Goal: Task Accomplishment & Management: Complete application form

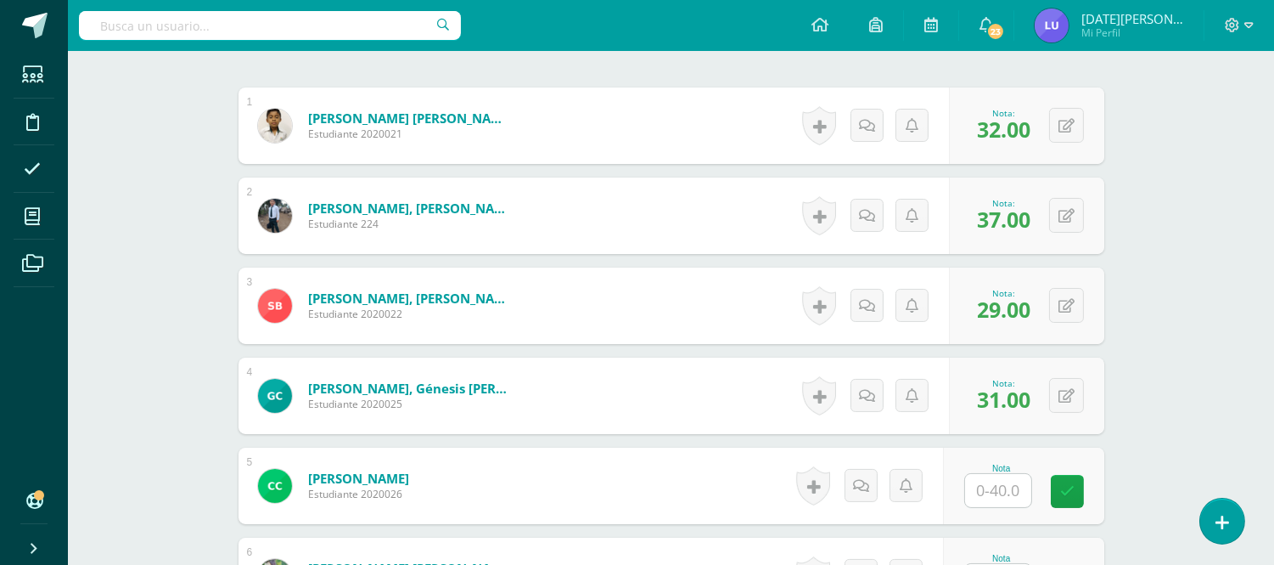
scroll to position [565, 0]
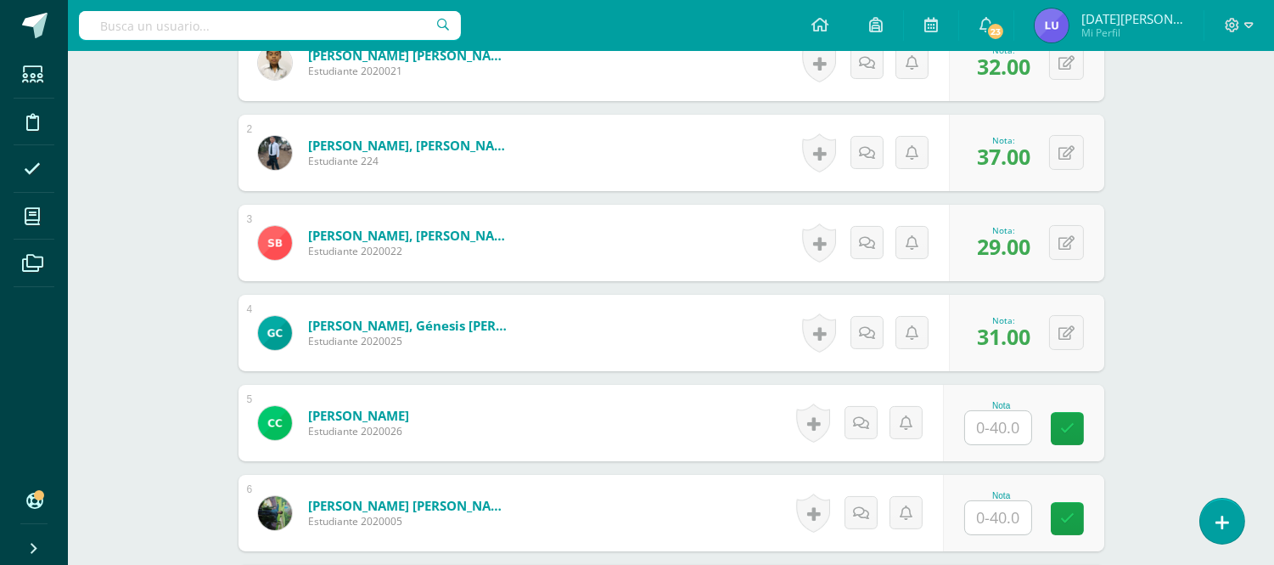
click at [1015, 435] on input "text" at bounding box center [998, 427] width 66 height 33
click at [1015, 435] on input "text" at bounding box center [1008, 428] width 68 height 34
type input "27"
click at [1016, 520] on input "text" at bounding box center [998, 517] width 66 height 33
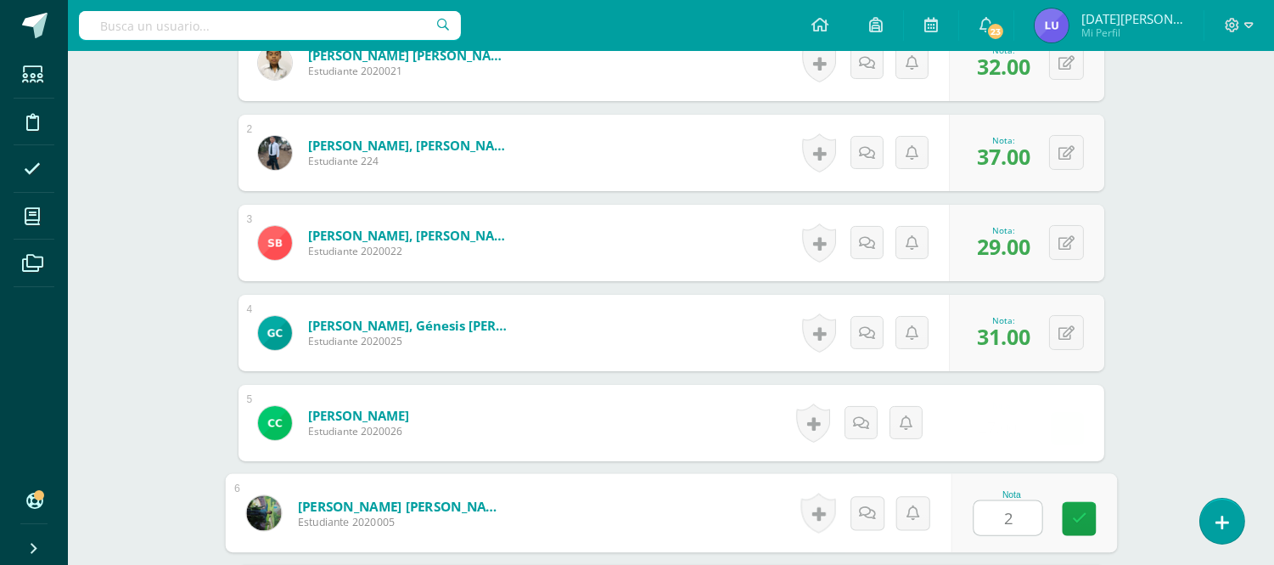
type input "26"
click at [1077, 512] on icon at bounding box center [1079, 518] width 15 height 14
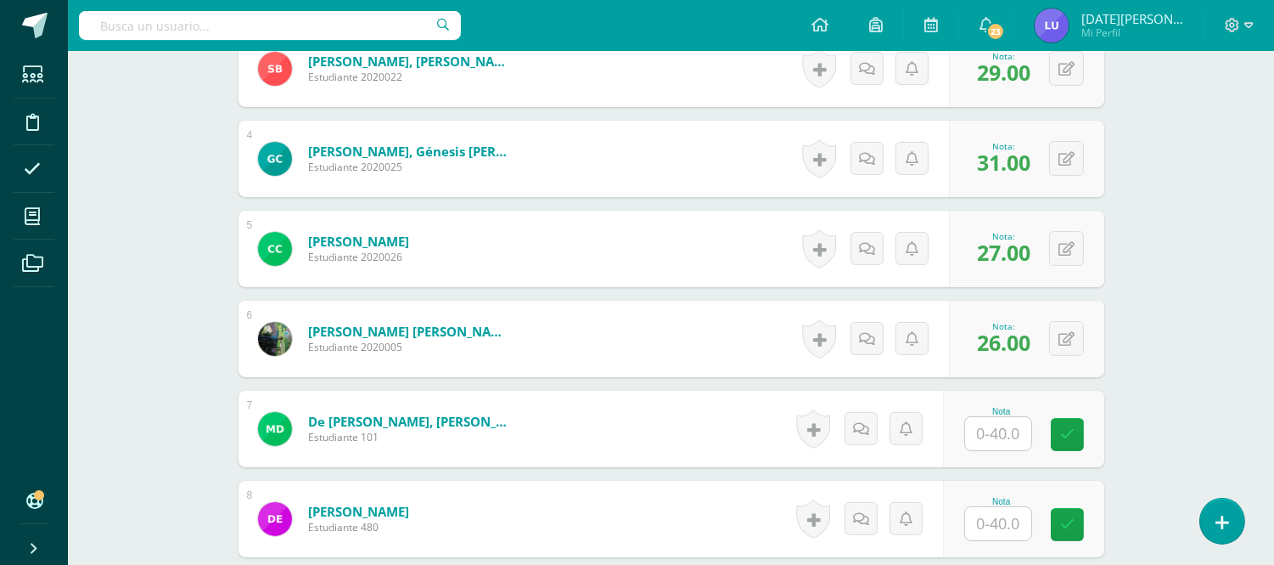
scroll to position [754, 0]
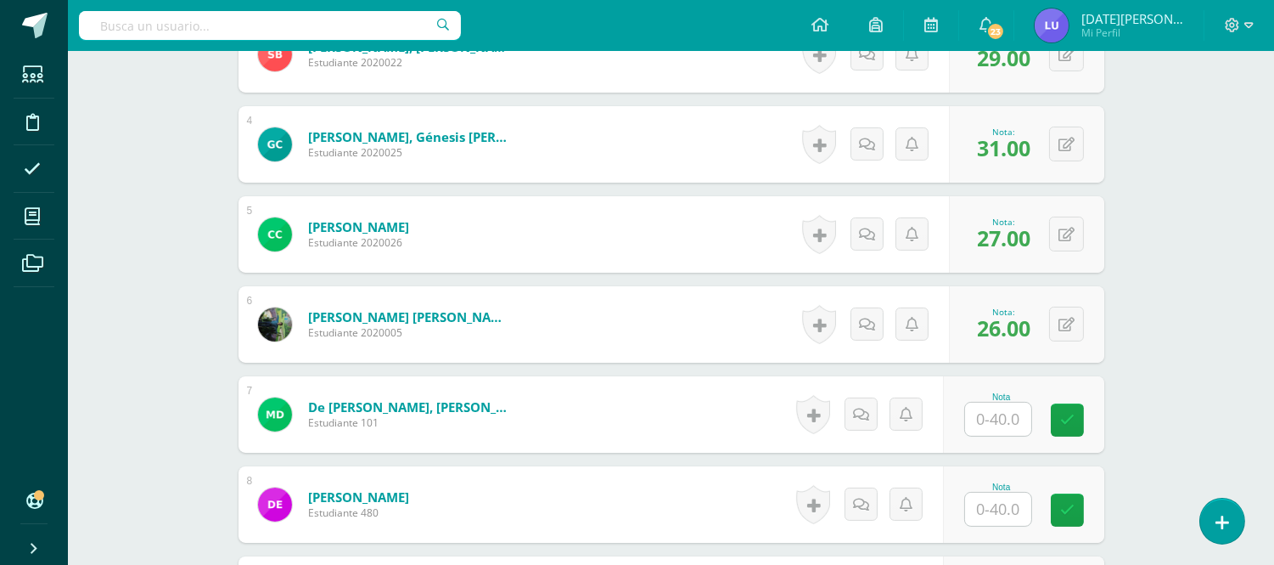
click at [1025, 411] on input "text" at bounding box center [998, 418] width 66 height 33
type input "28"
click at [999, 509] on input "text" at bounding box center [998, 508] width 66 height 33
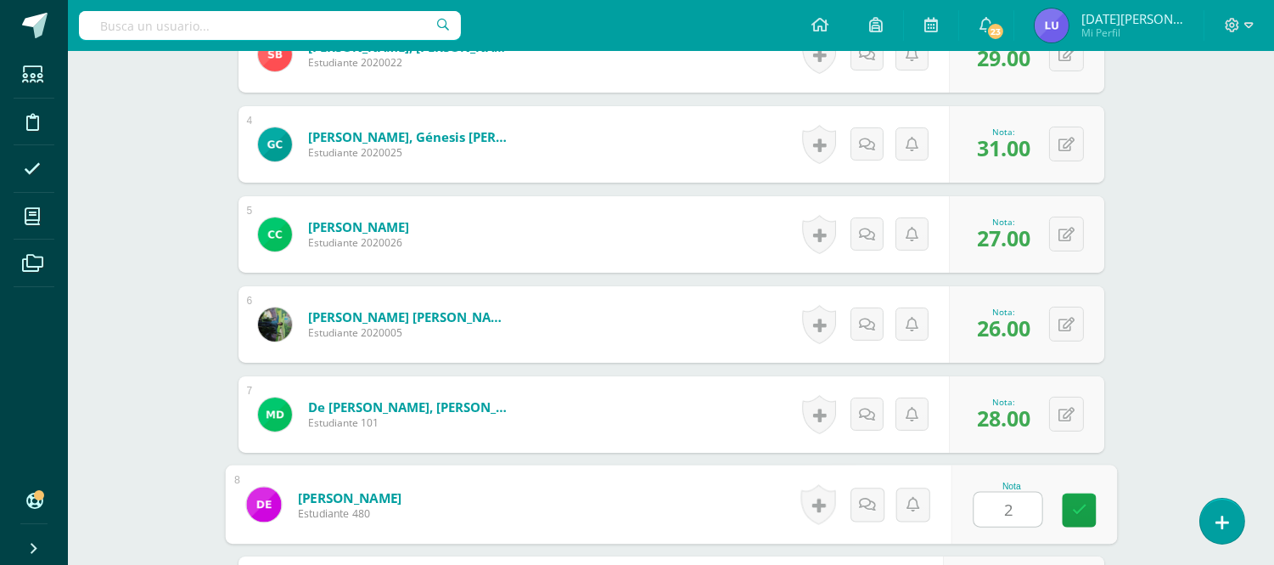
type input "29"
click at [1070, 501] on link at bounding box center [1079, 510] width 34 height 34
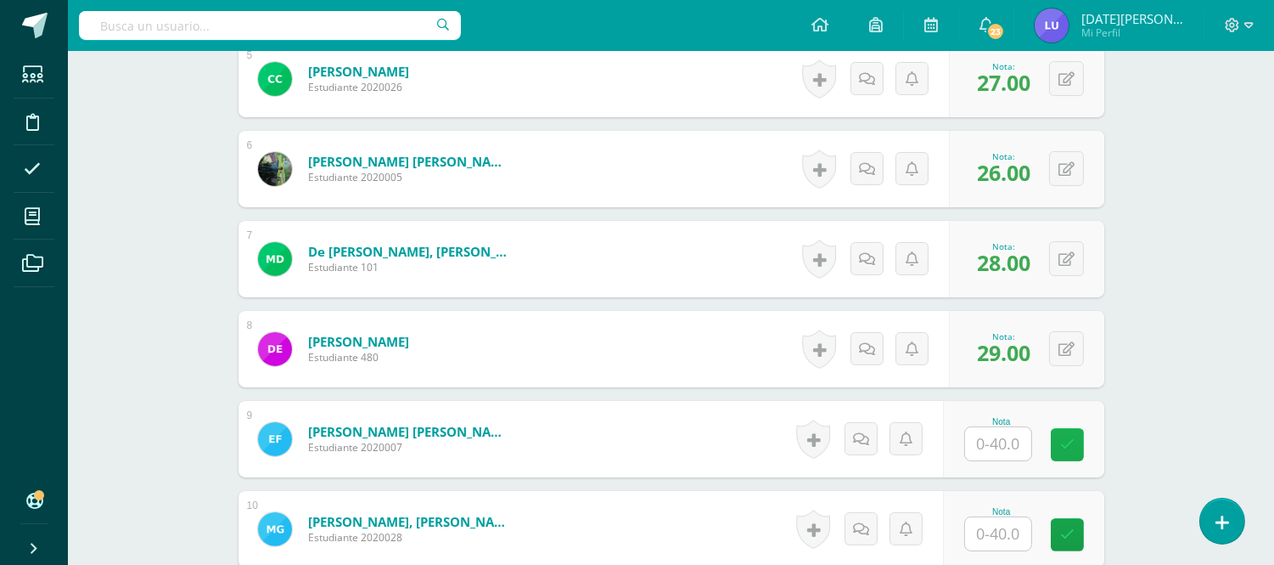
scroll to position [943, 0]
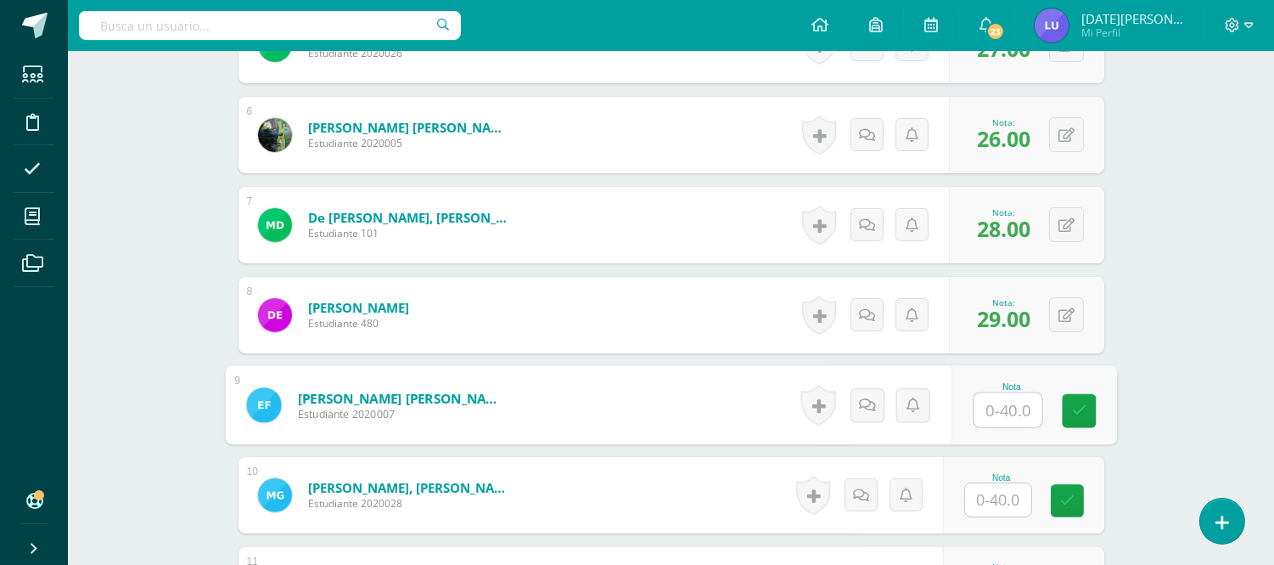
click at [1021, 400] on input "text" at bounding box center [1008, 410] width 68 height 34
type input "29"
click at [1007, 519] on div "Nota" at bounding box center [1023, 495] width 161 height 76
click at [1005, 501] on input "text" at bounding box center [998, 499] width 66 height 33
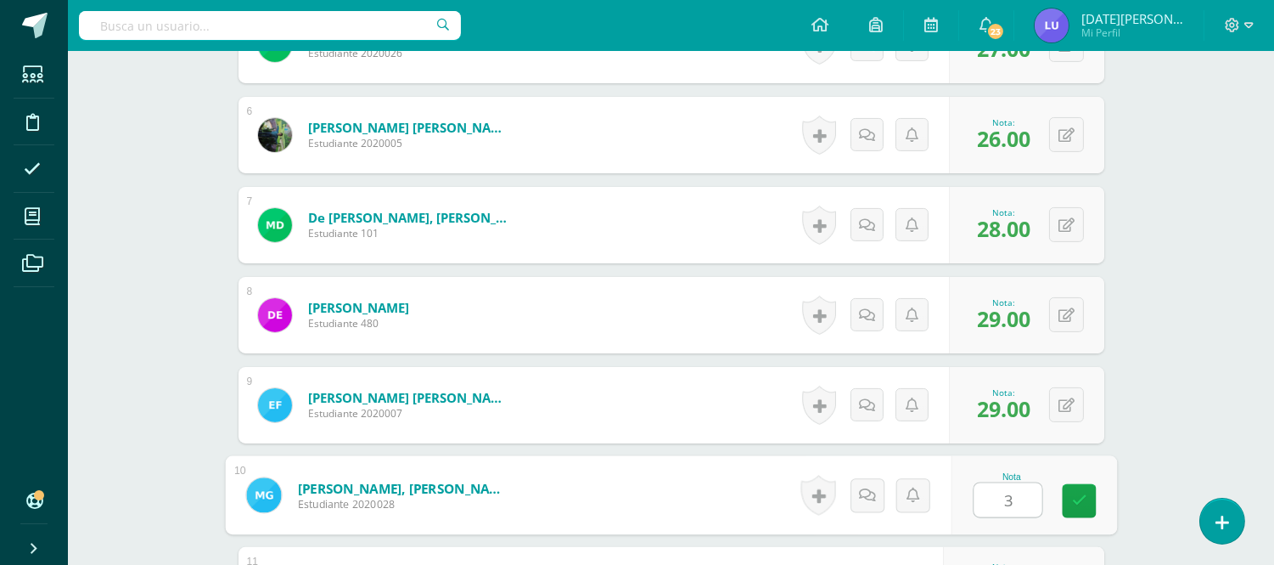
type input "35"
click at [1077, 509] on link at bounding box center [1079, 501] width 34 height 34
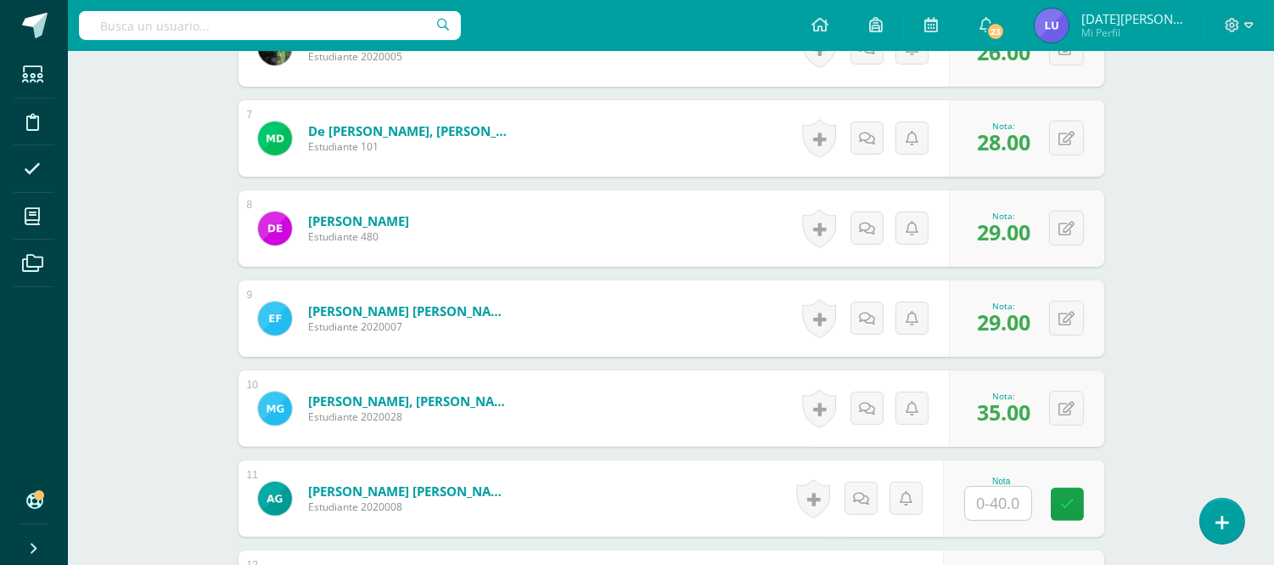
scroll to position [1132, 0]
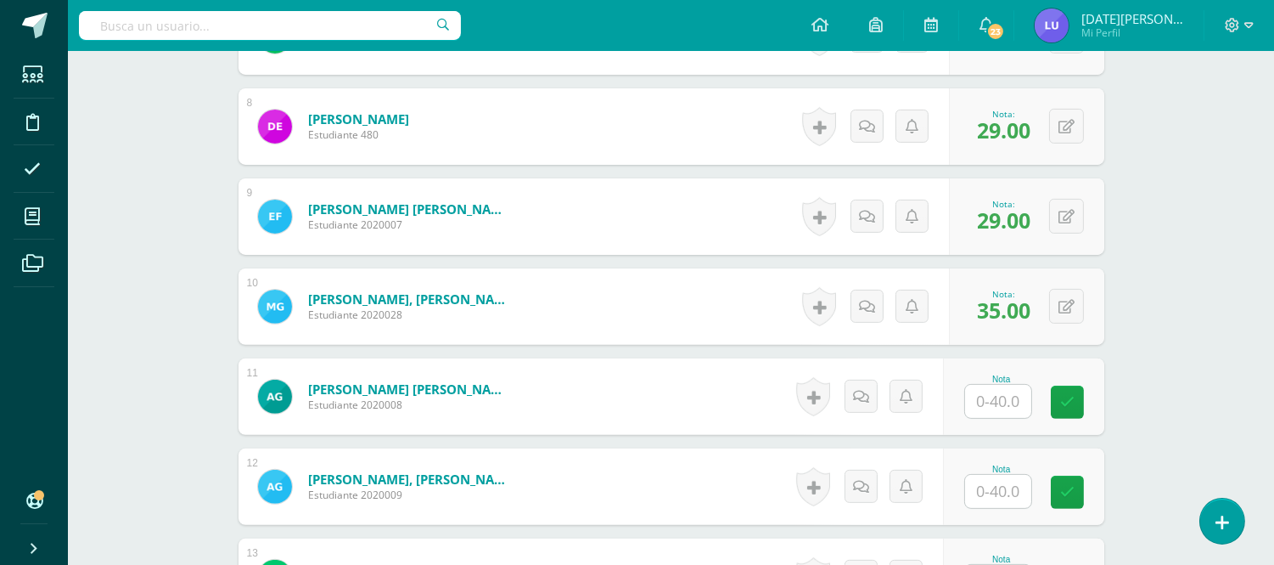
click at [995, 382] on div "Nota" at bounding box center [1002, 378] width 75 height 9
click at [995, 391] on input "text" at bounding box center [998, 401] width 66 height 33
type input "35"
click at [992, 498] on input "text" at bounding box center [998, 491] width 66 height 33
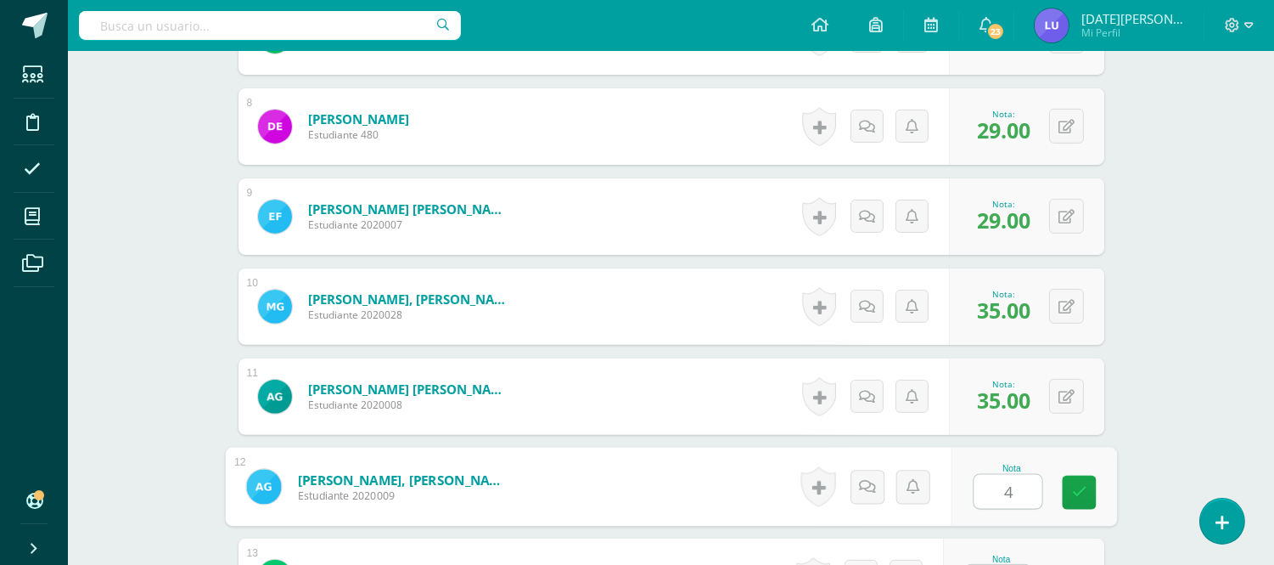
type input "40"
click at [1070, 492] on link at bounding box center [1079, 492] width 34 height 34
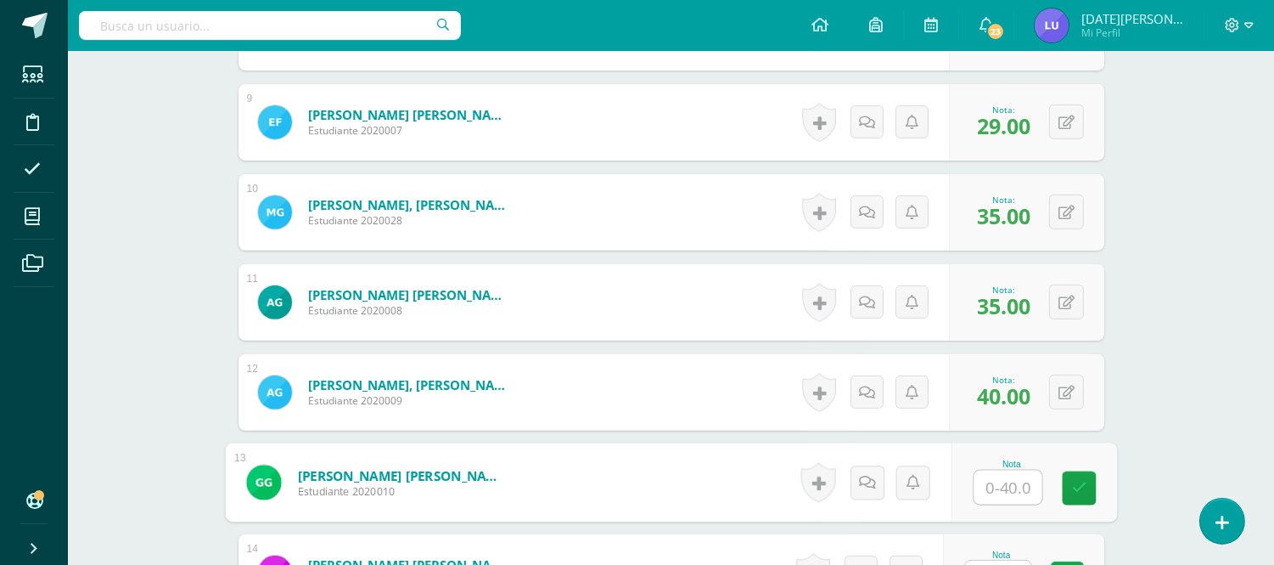
click at [1012, 493] on input "text" at bounding box center [1008, 487] width 68 height 34
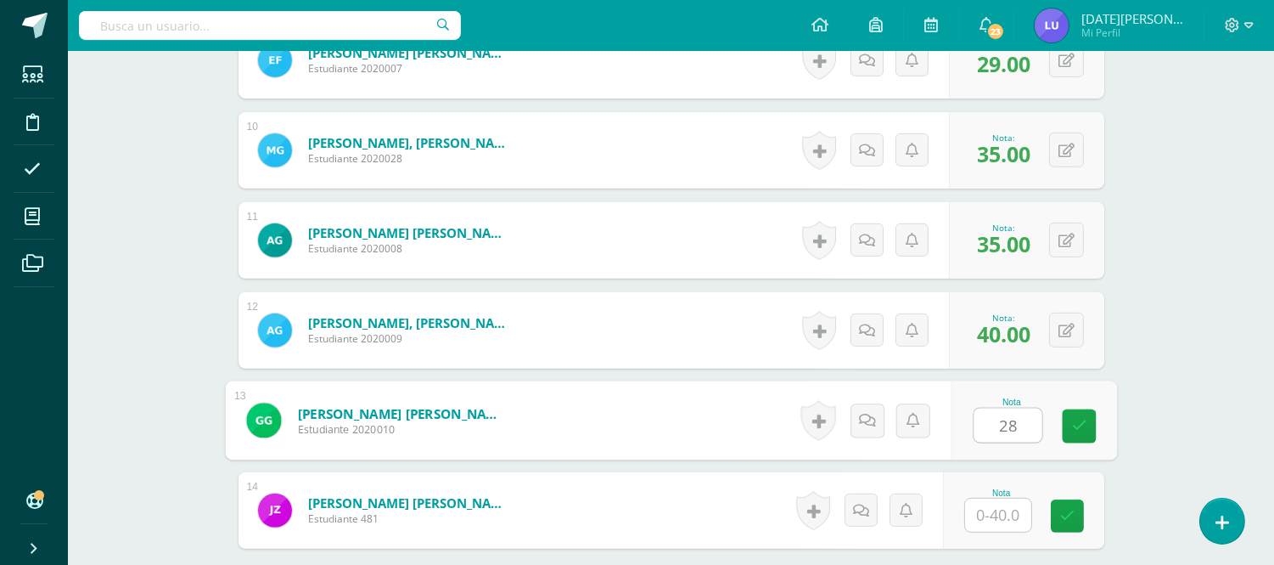
scroll to position [1320, 0]
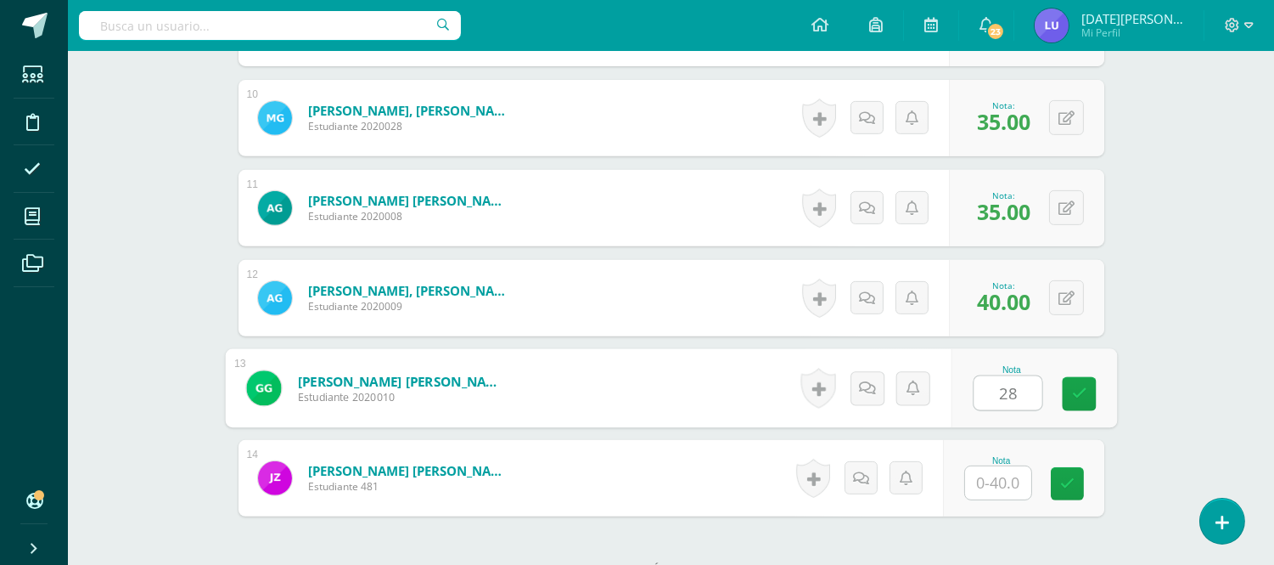
type input "28"
click at [1027, 488] on input "text" at bounding box center [998, 482] width 66 height 33
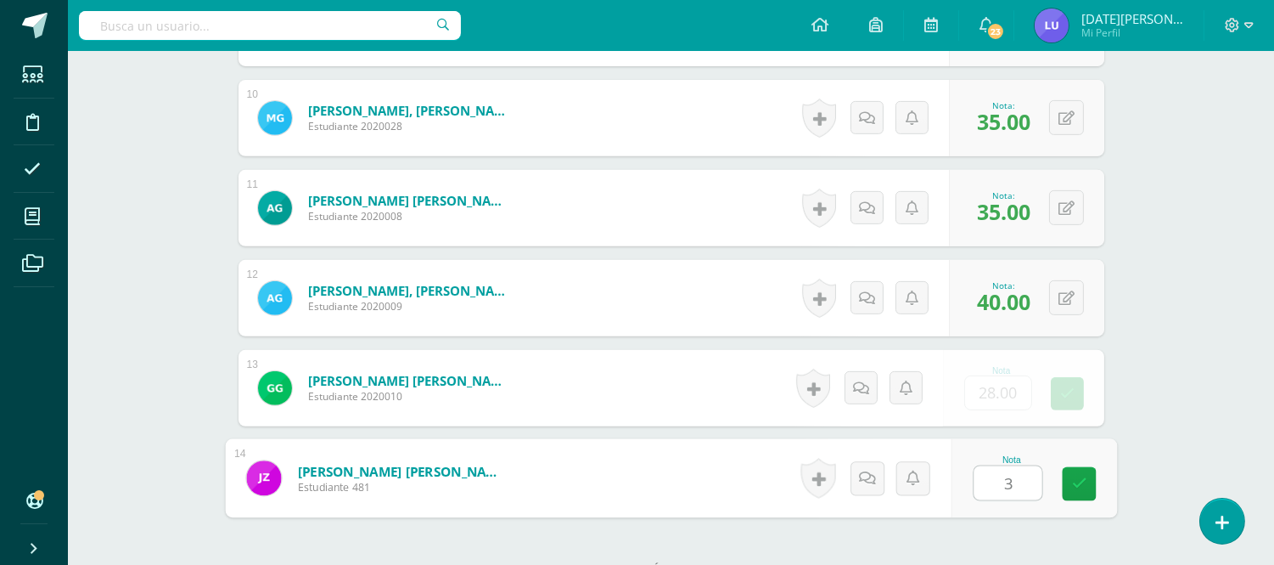
click at [1019, 482] on input "3" at bounding box center [1008, 483] width 68 height 34
type input "31"
click at [1072, 475] on link at bounding box center [1079, 484] width 34 height 34
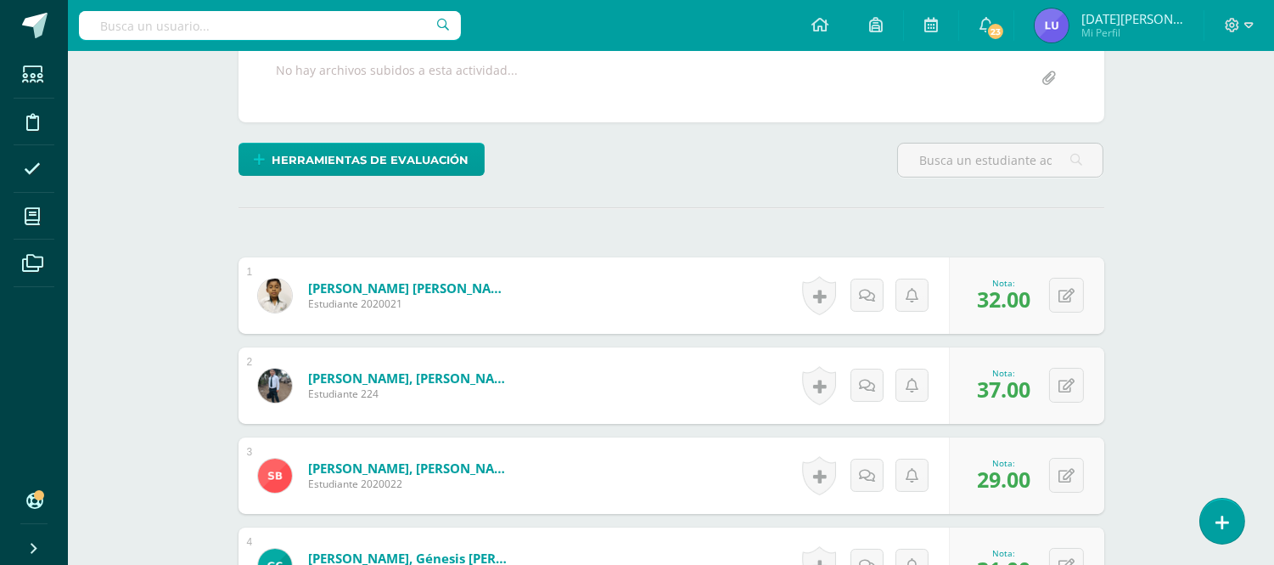
scroll to position [0, 0]
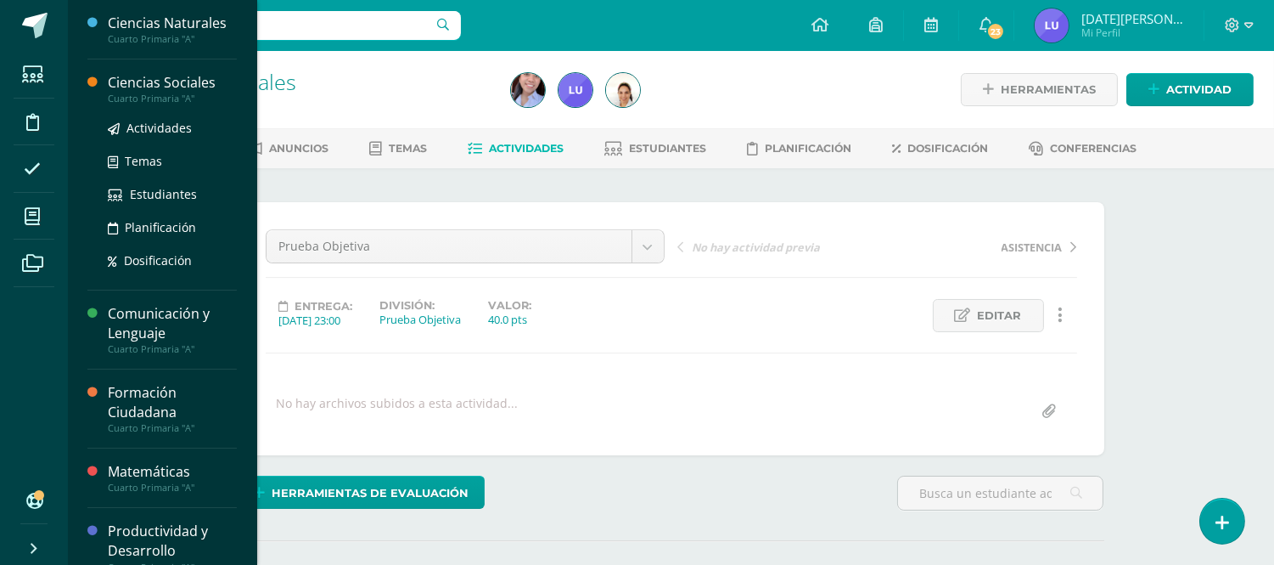
click at [168, 82] on div "Ciencias Sociales" at bounding box center [172, 83] width 129 height 20
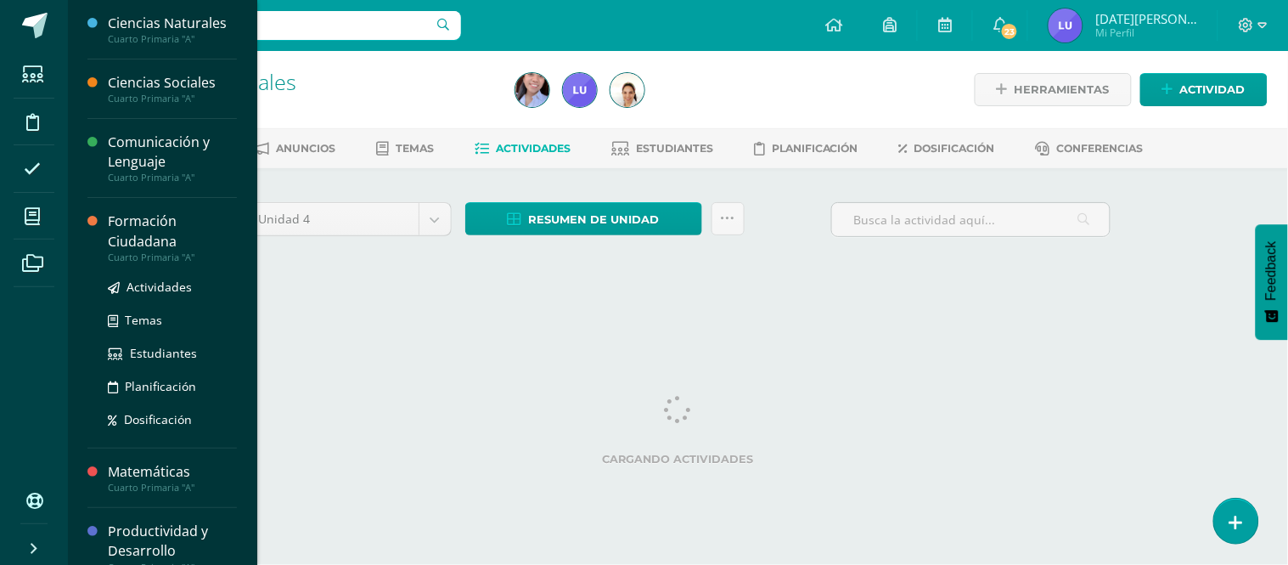
click at [114, 236] on div "Formación Ciudadana" at bounding box center [172, 230] width 129 height 39
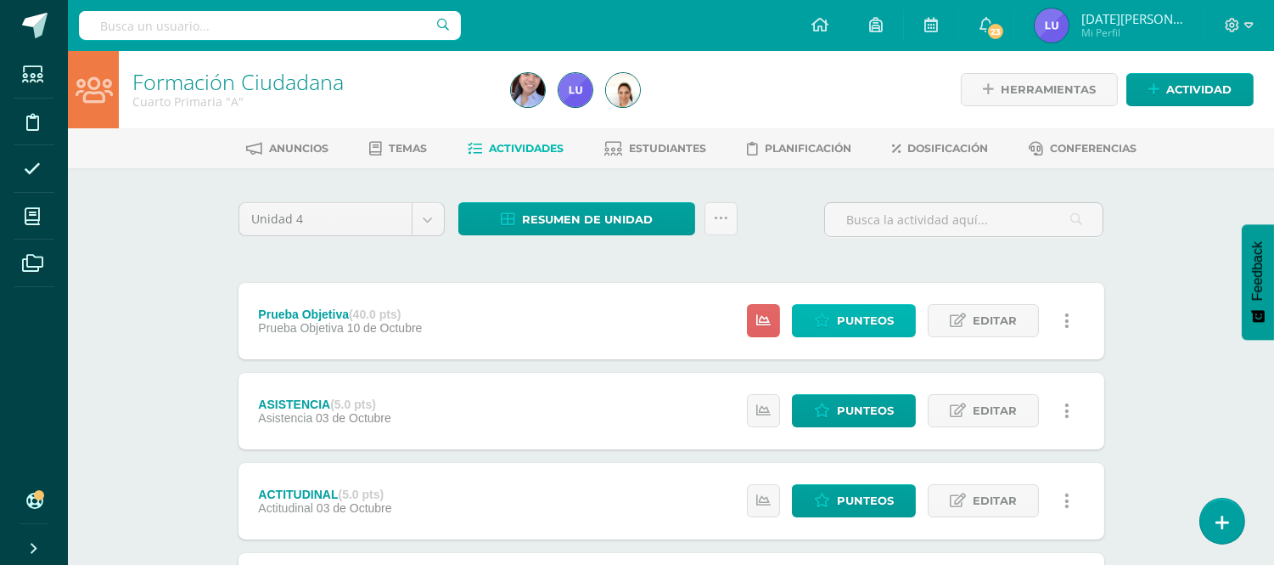
click at [866, 310] on span "Punteos" at bounding box center [865, 320] width 57 height 31
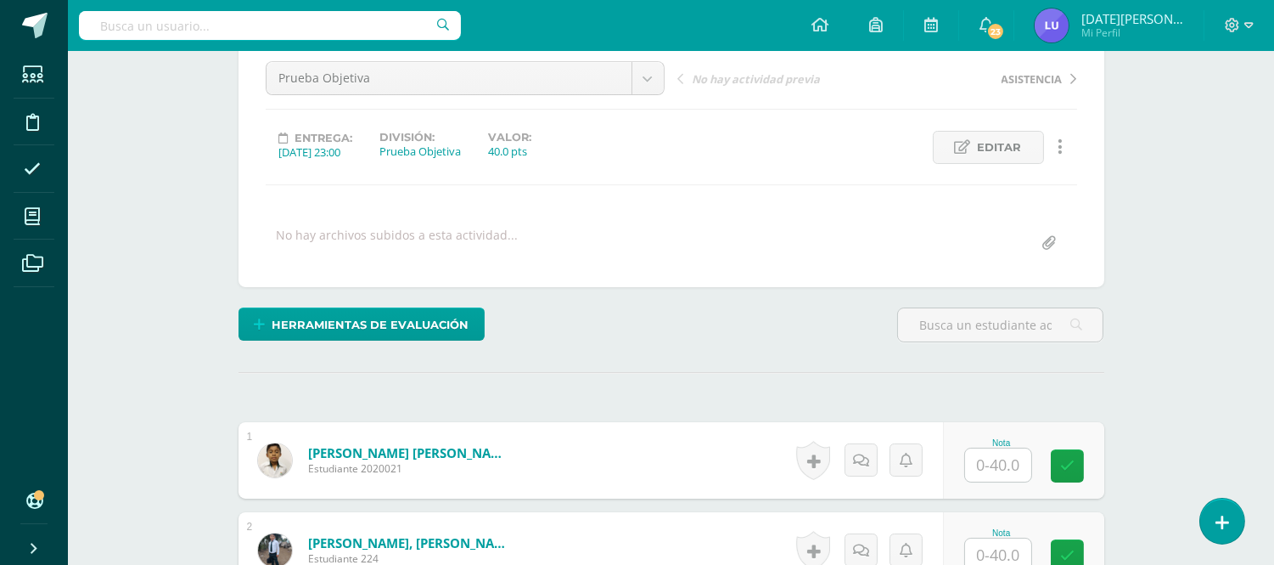
scroll to position [190, 0]
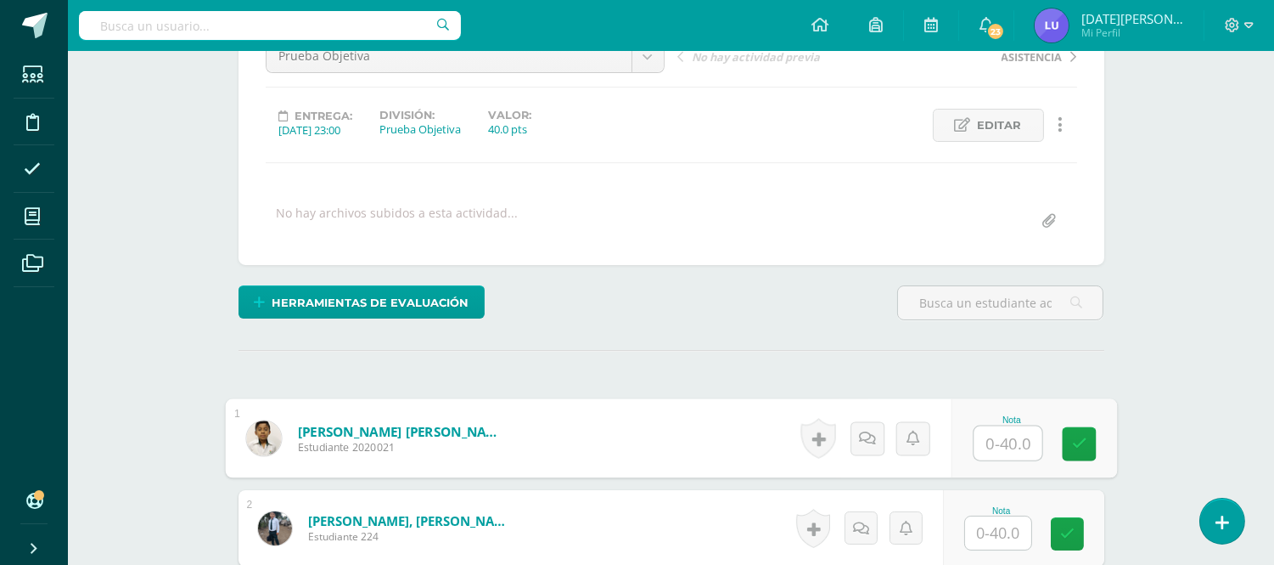
click at [1021, 440] on input "text" at bounding box center [1008, 443] width 68 height 34
type input "32"
click at [1005, 520] on input "text" at bounding box center [998, 532] width 66 height 33
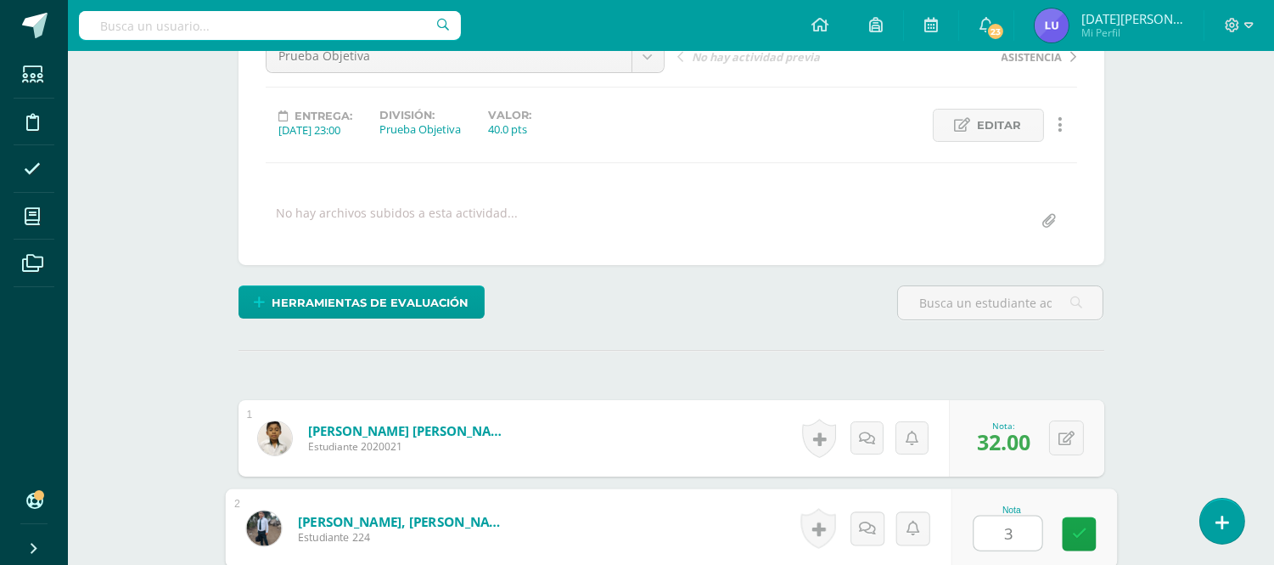
type input "37"
click at [1082, 538] on icon at bounding box center [1079, 533] width 15 height 14
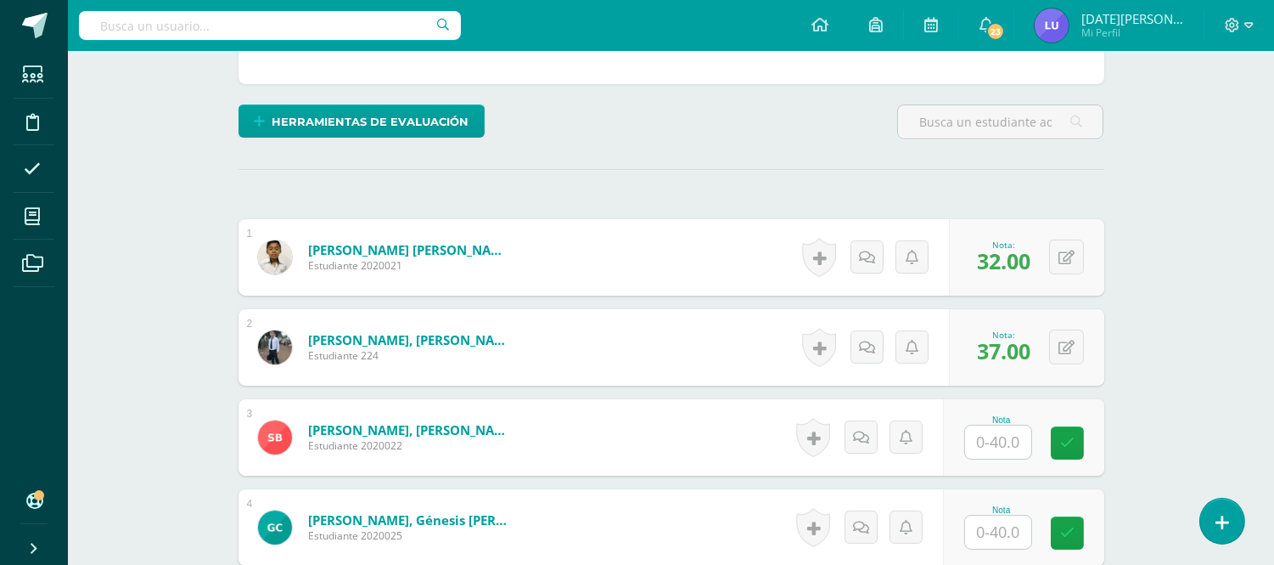
scroll to position [379, 0]
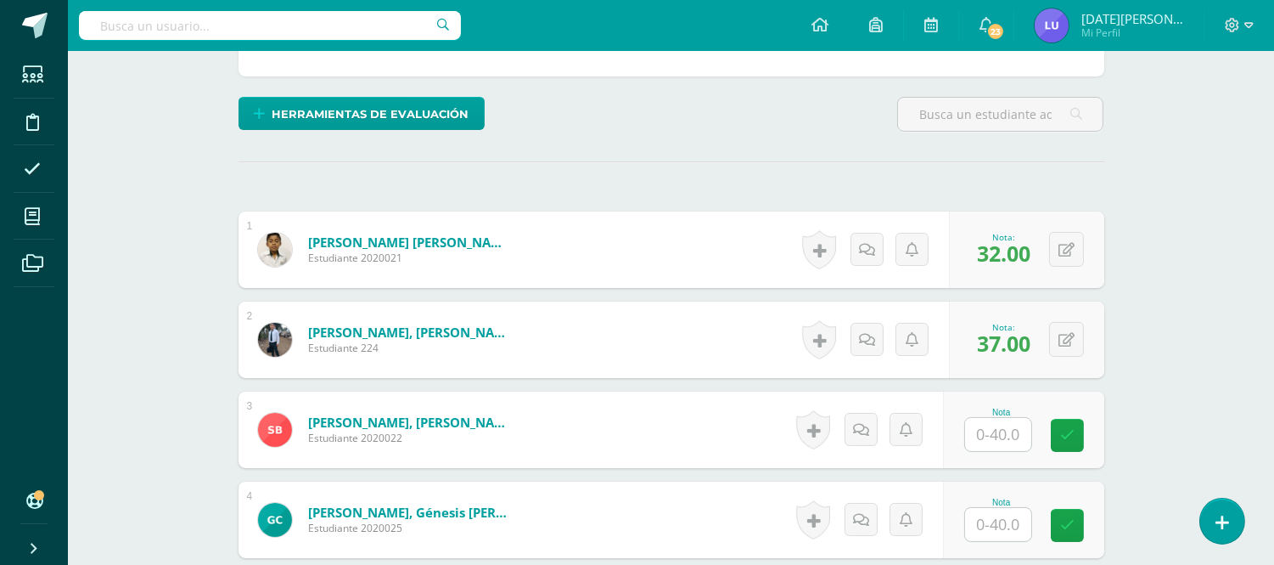
click at [999, 442] on input "text" at bounding box center [998, 434] width 66 height 33
type input "29"
click at [1012, 532] on input "text" at bounding box center [998, 524] width 66 height 33
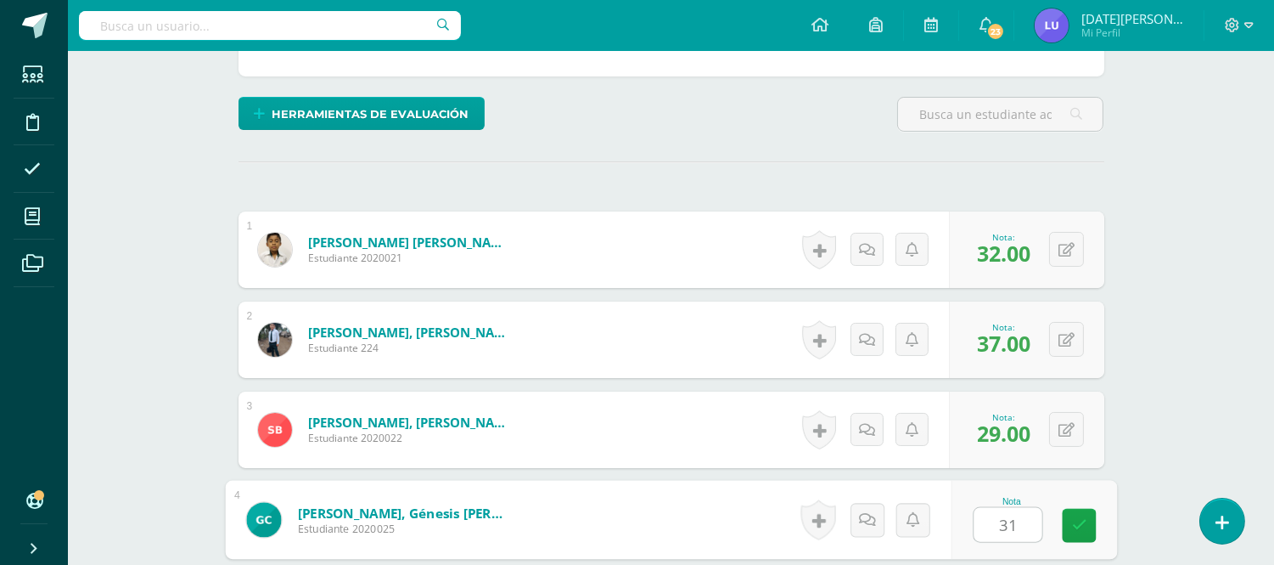
type input "31"
click at [1099, 520] on div "Nota 31" at bounding box center [1034, 520] width 166 height 79
click at [1083, 524] on div "Nota 31" at bounding box center [1023, 519] width 161 height 76
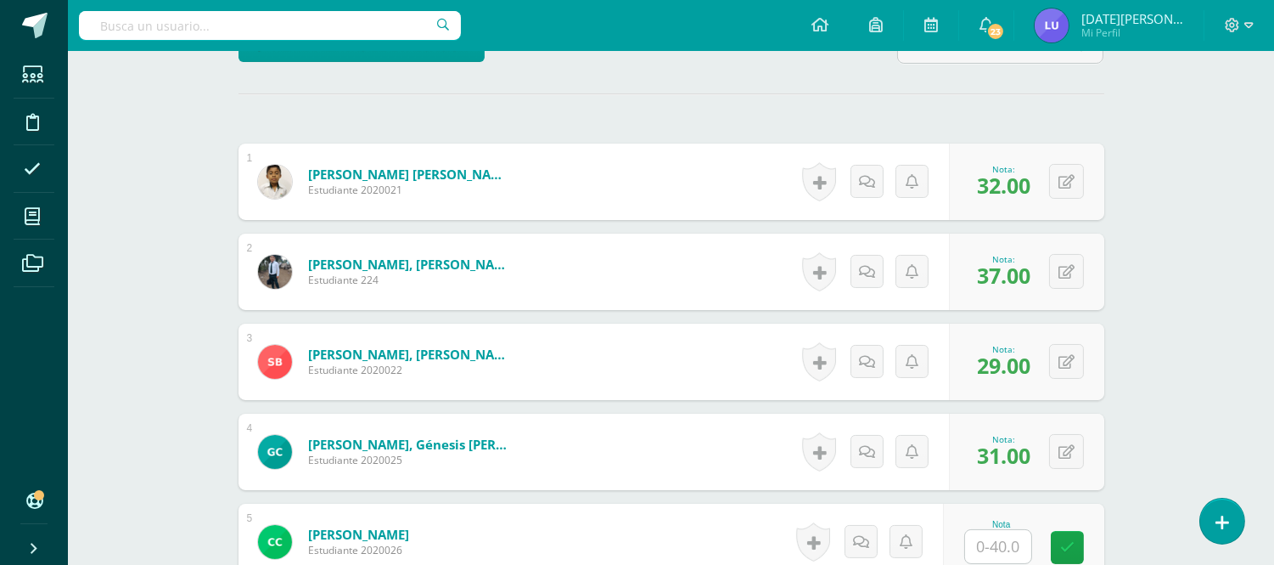
scroll to position [567, 0]
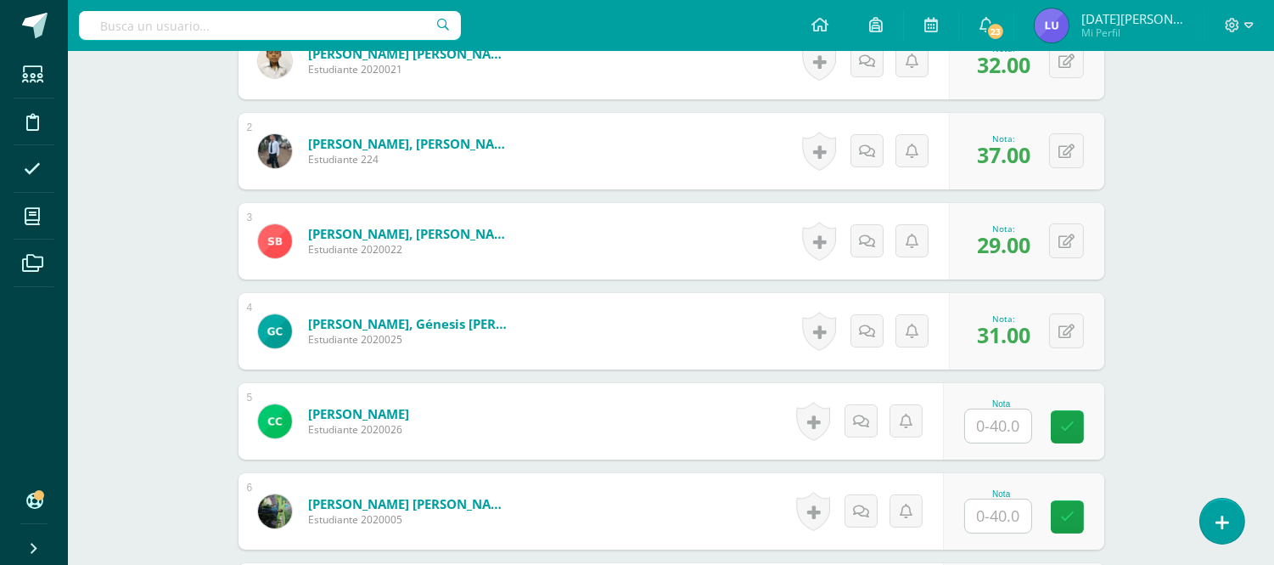
click at [997, 428] on input "text" at bounding box center [998, 425] width 66 height 33
type input "27"
click at [989, 499] on input "text" at bounding box center [998, 515] width 66 height 33
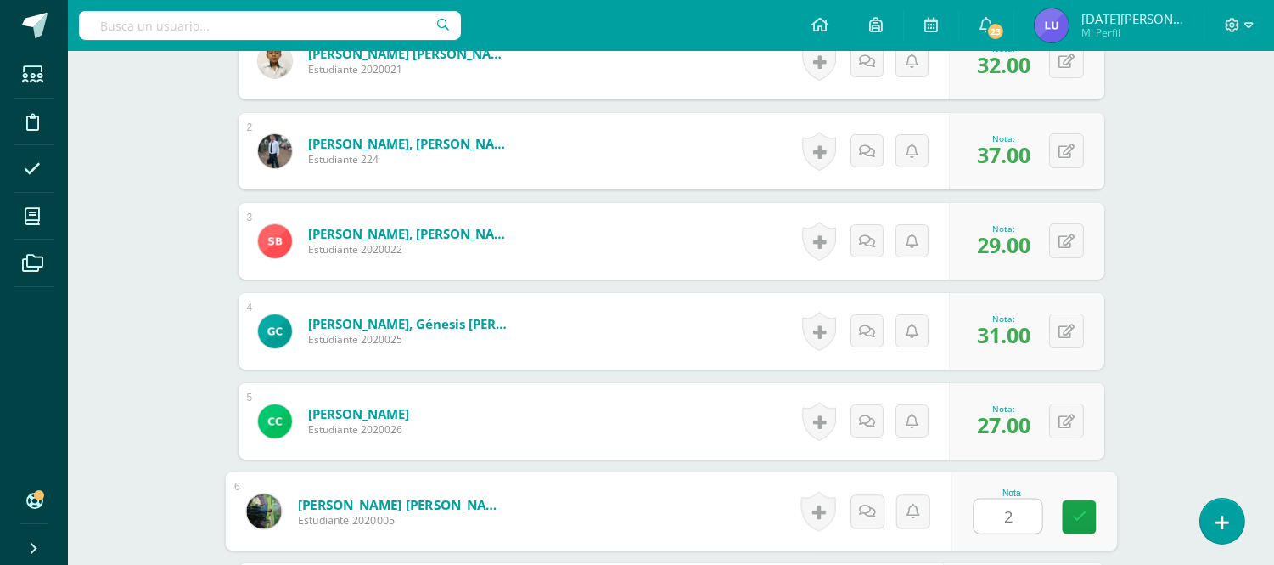
type input "26"
click at [1078, 509] on icon at bounding box center [1079, 516] width 15 height 14
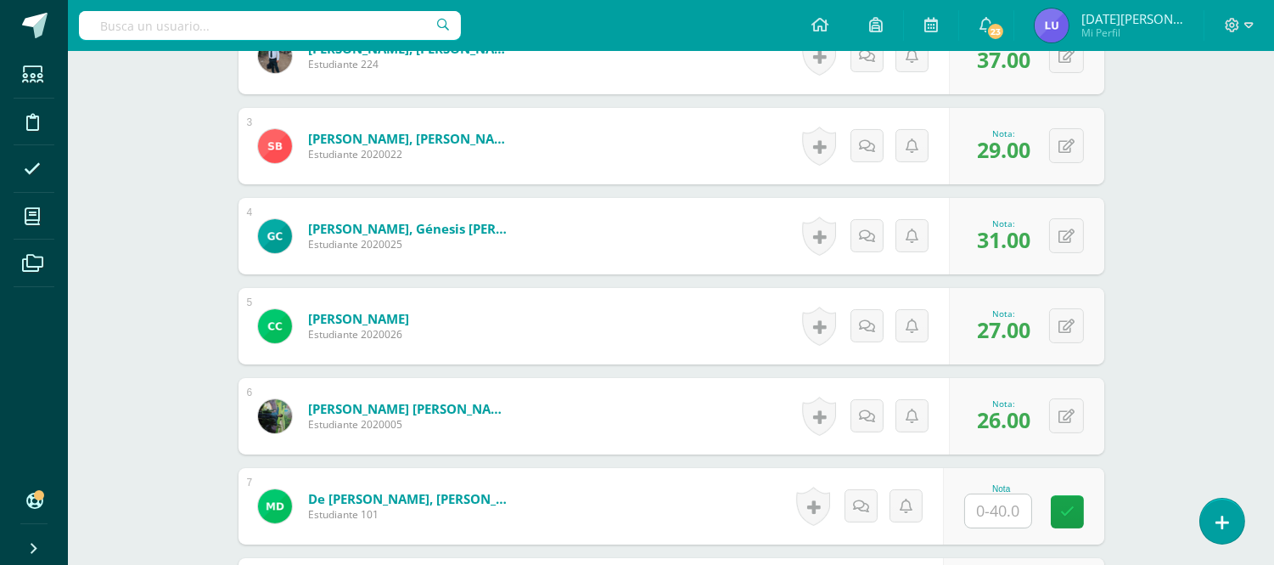
click at [1004, 511] on input "text" at bounding box center [998, 510] width 66 height 33
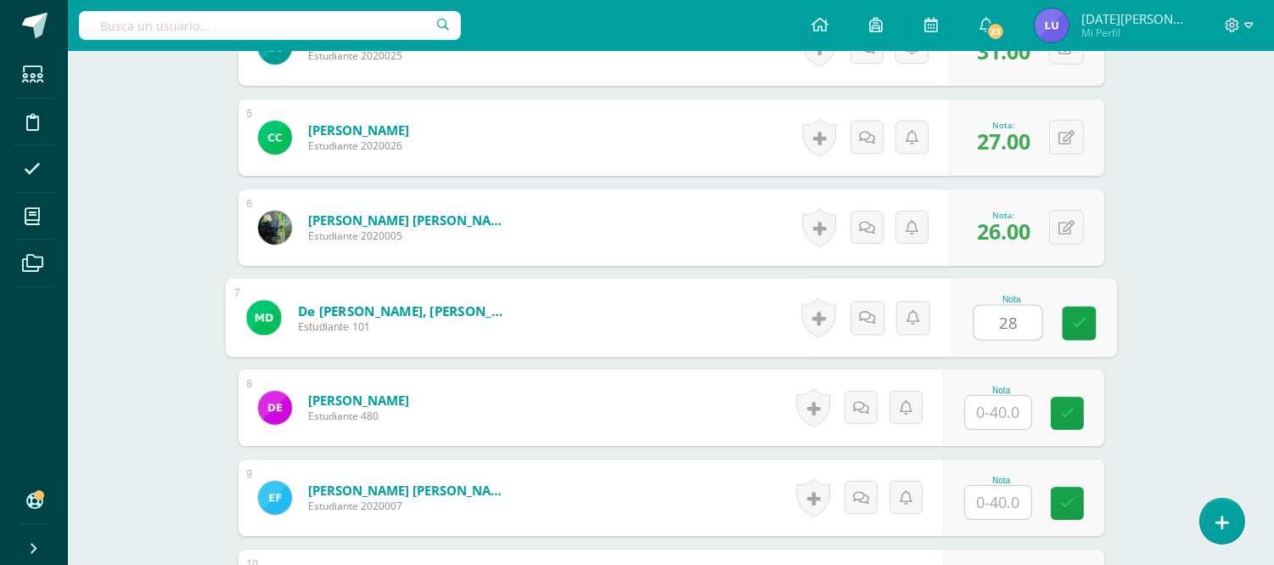
type input "28"
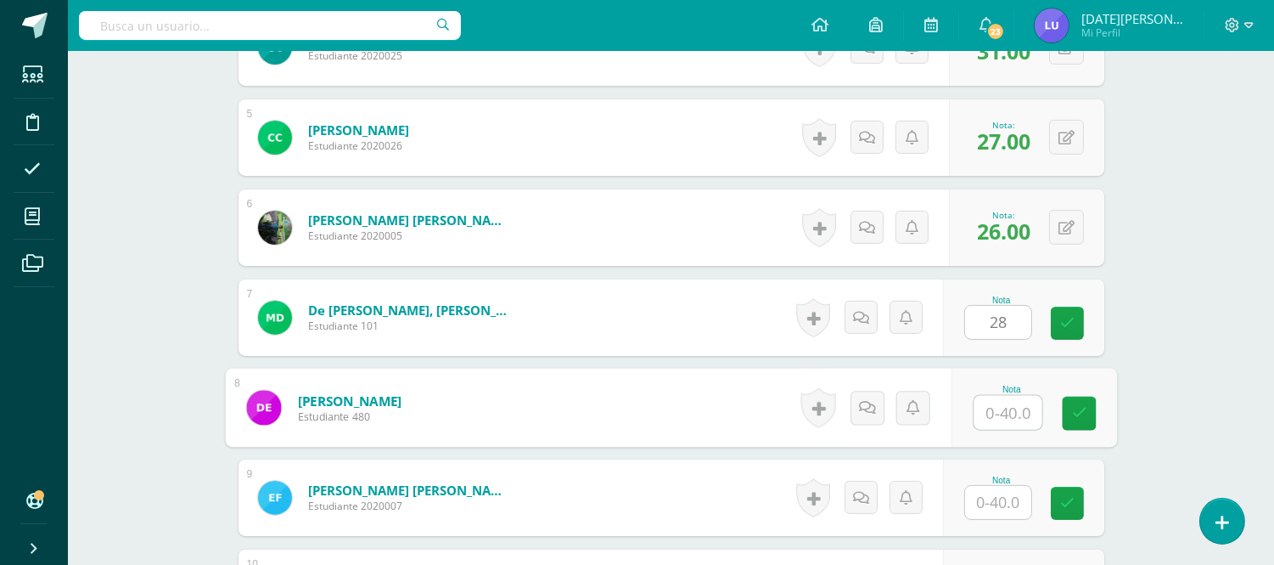
click at [999, 410] on input "text" at bounding box center [1008, 413] width 68 height 34
type input "29"
click at [1004, 504] on input "text" at bounding box center [998, 502] width 66 height 33
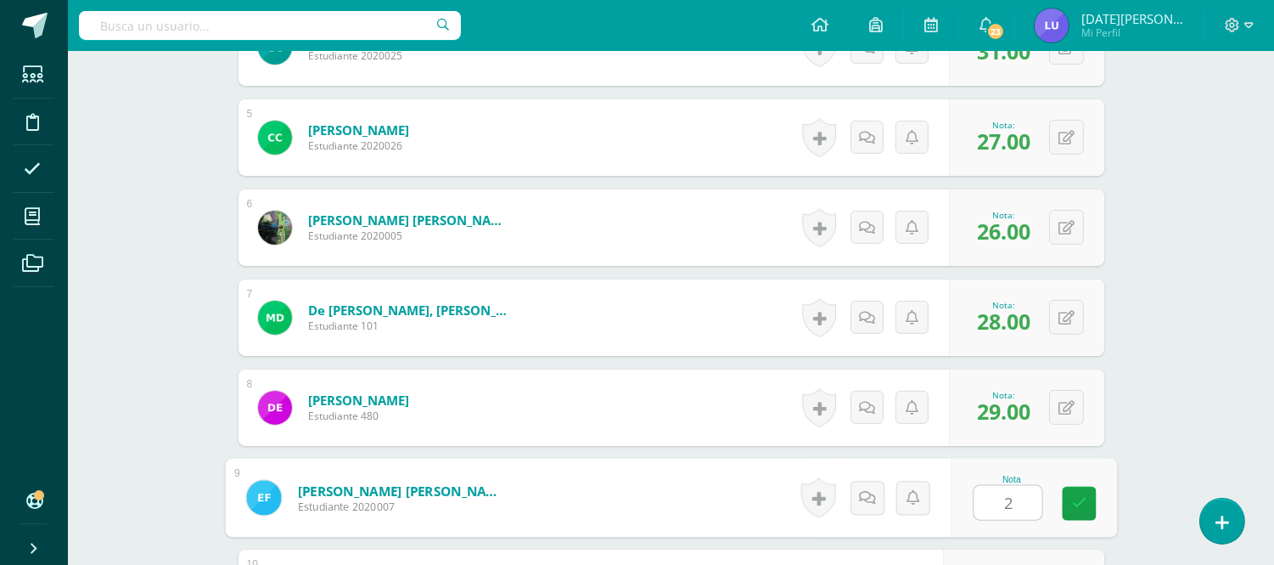
type input "29"
click at [1066, 493] on link at bounding box center [1079, 504] width 34 height 34
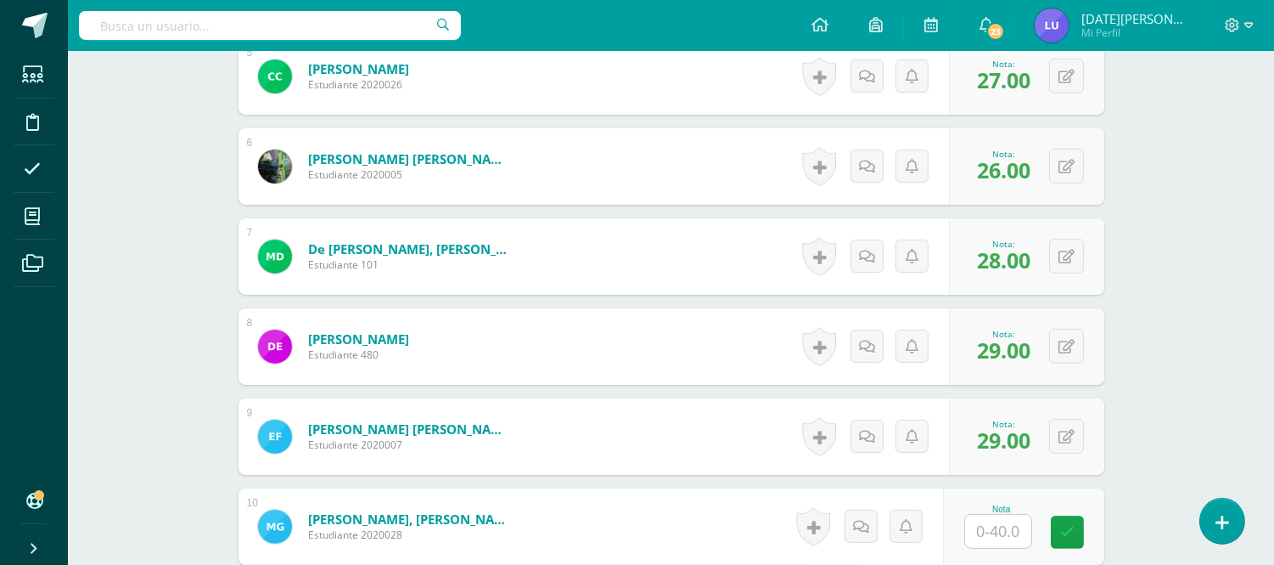
scroll to position [1039, 0]
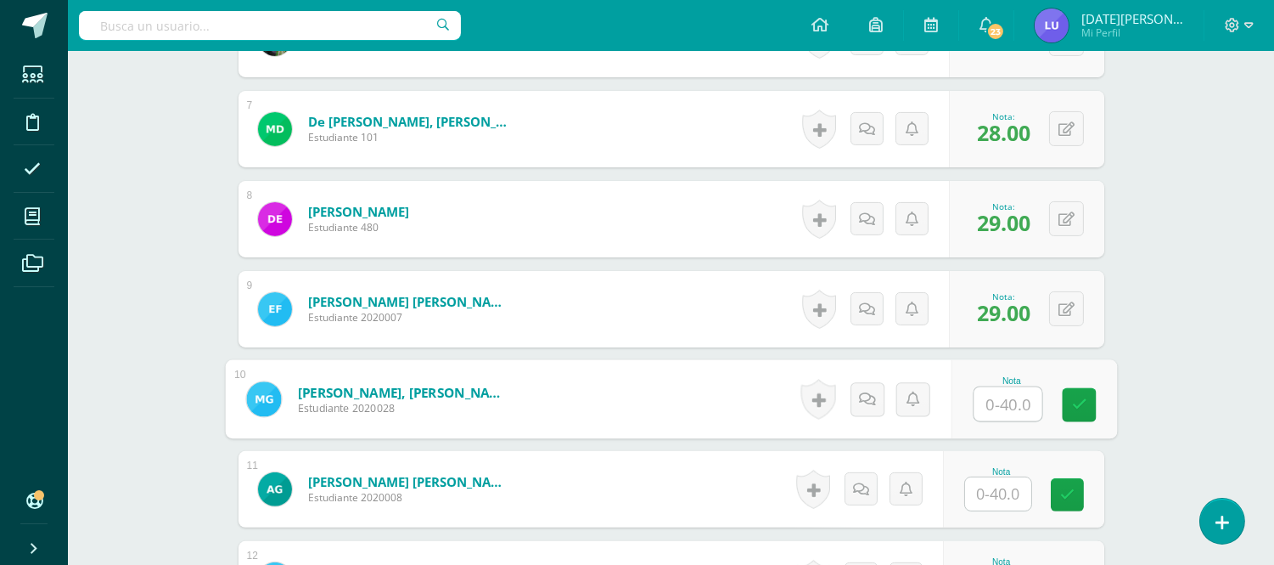
click at [1004, 408] on input "text" at bounding box center [1008, 404] width 68 height 34
type input "35"
click at [1004, 497] on input "text" at bounding box center [998, 493] width 66 height 33
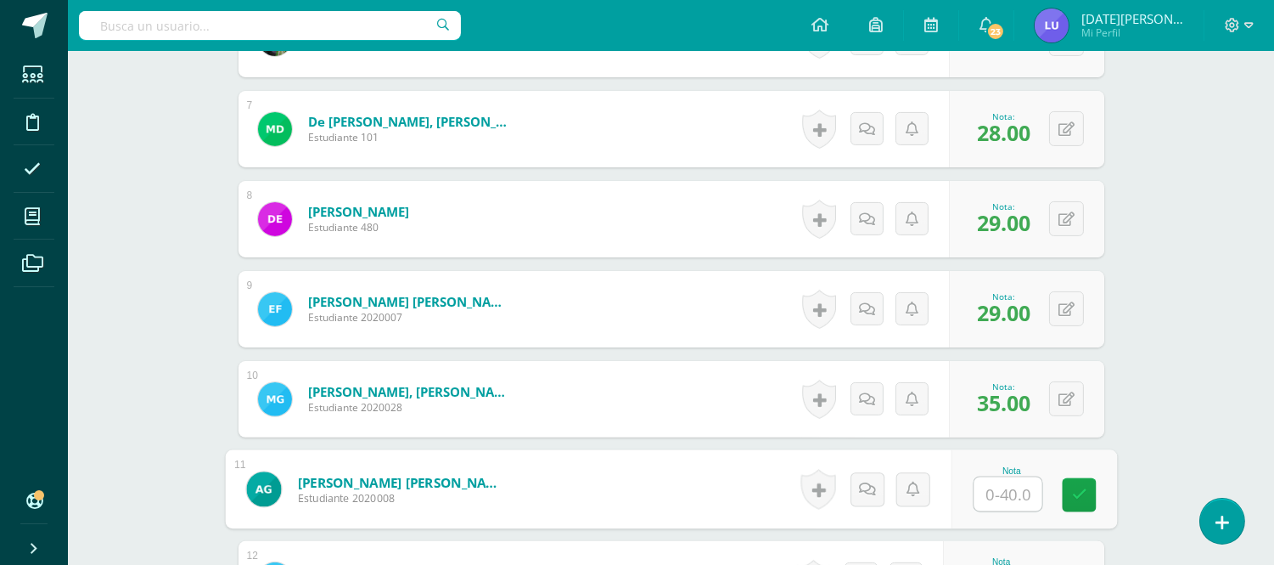
click at [1004, 490] on input "text" at bounding box center [1008, 494] width 68 height 34
type input "35"
click at [1078, 489] on icon at bounding box center [1079, 494] width 15 height 14
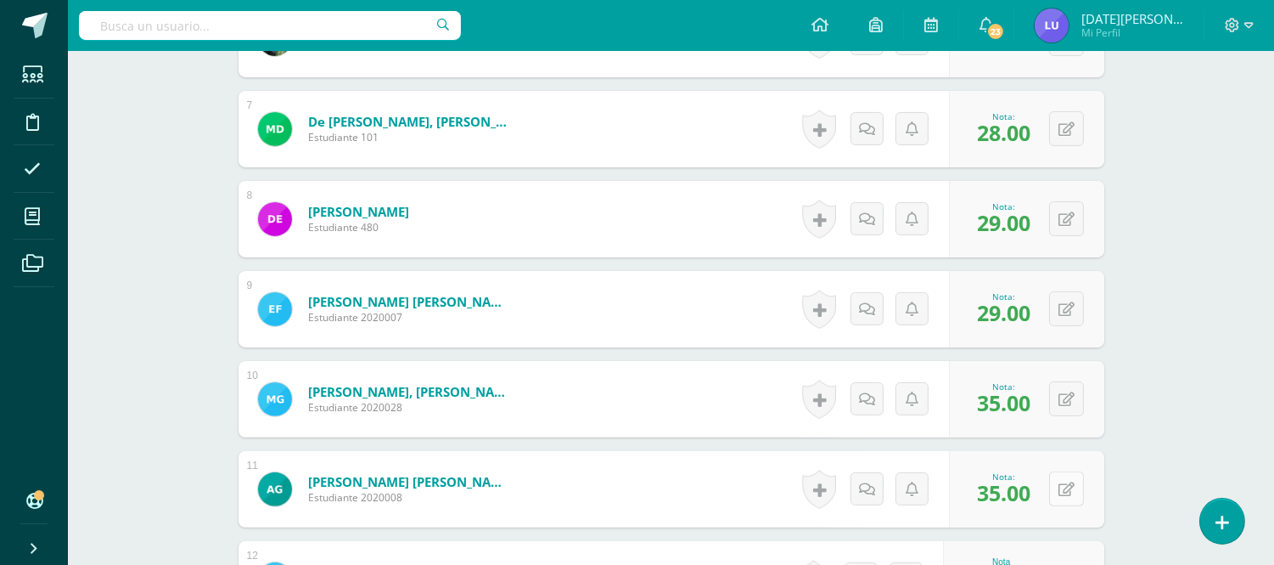
scroll to position [1228, 0]
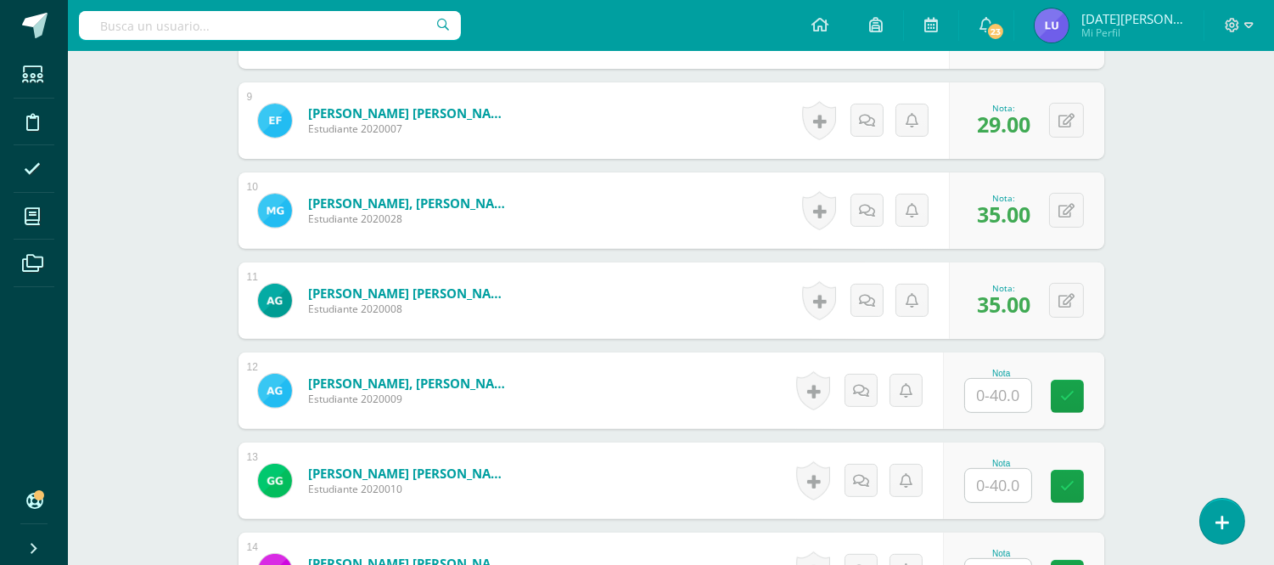
click at [1004, 387] on input "text" at bounding box center [998, 395] width 66 height 33
type input "40"
click at [1014, 479] on input "text" at bounding box center [998, 485] width 66 height 33
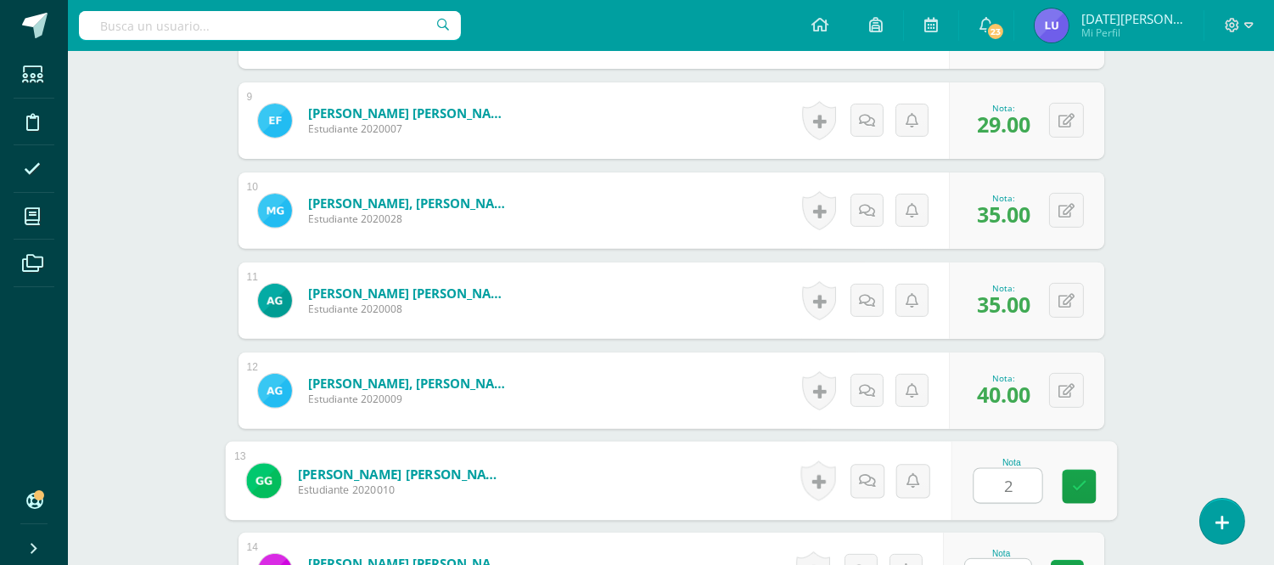
type input "28"
click at [1068, 482] on link at bounding box center [1079, 487] width 34 height 34
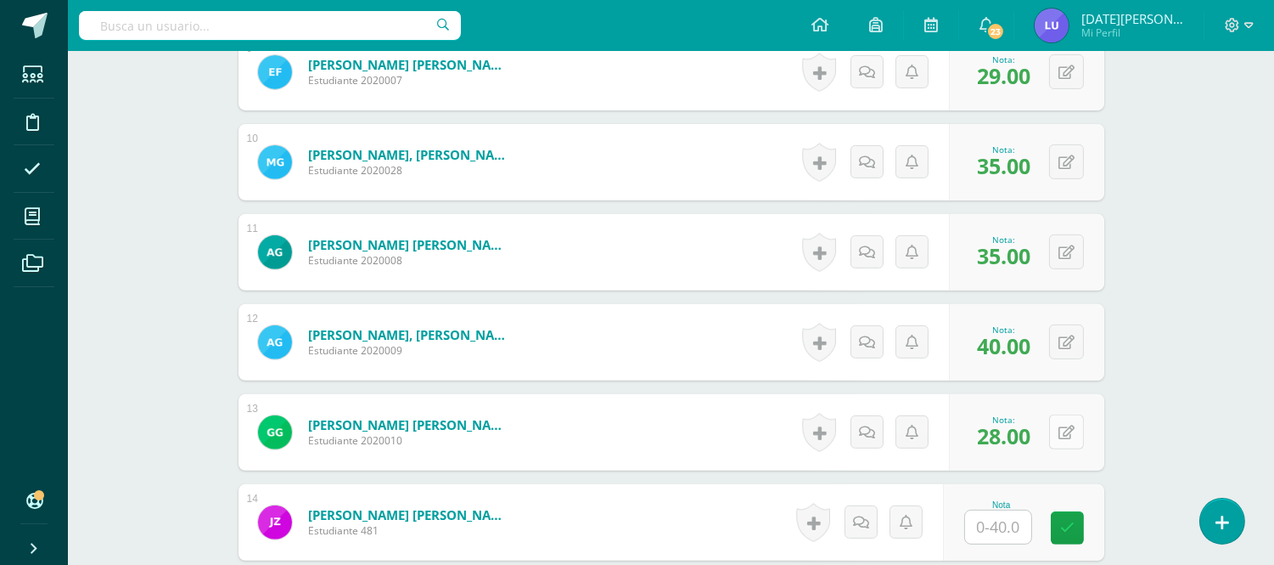
scroll to position [1416, 0]
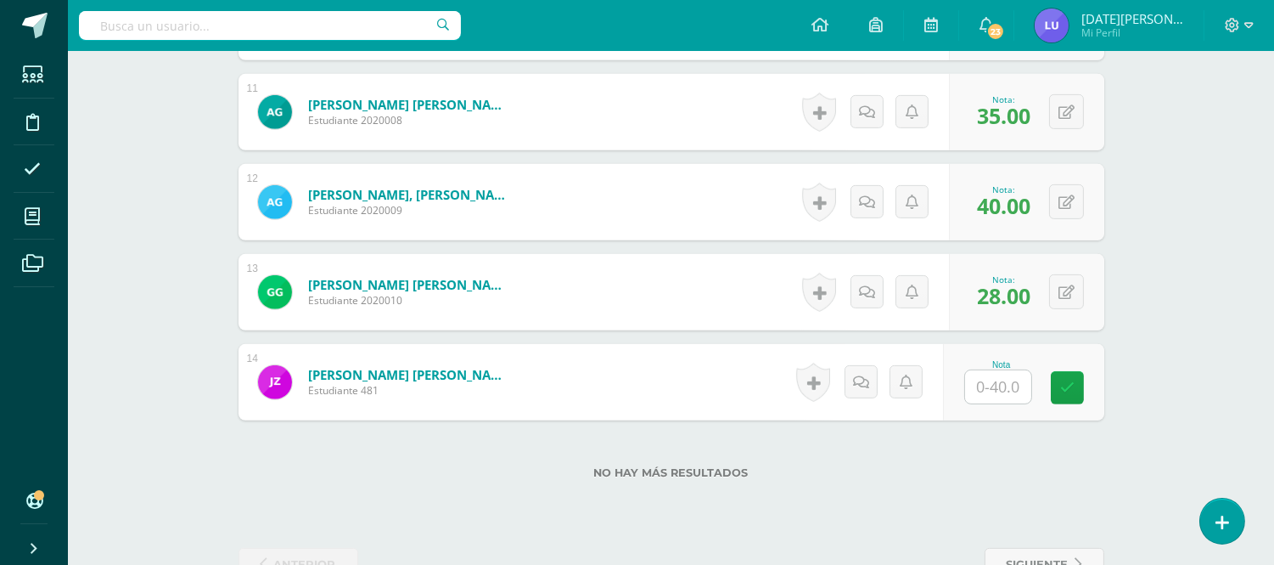
click at [1003, 400] on input "text" at bounding box center [998, 386] width 66 height 33
type input "31"
click at [1072, 391] on icon at bounding box center [1079, 387] width 15 height 14
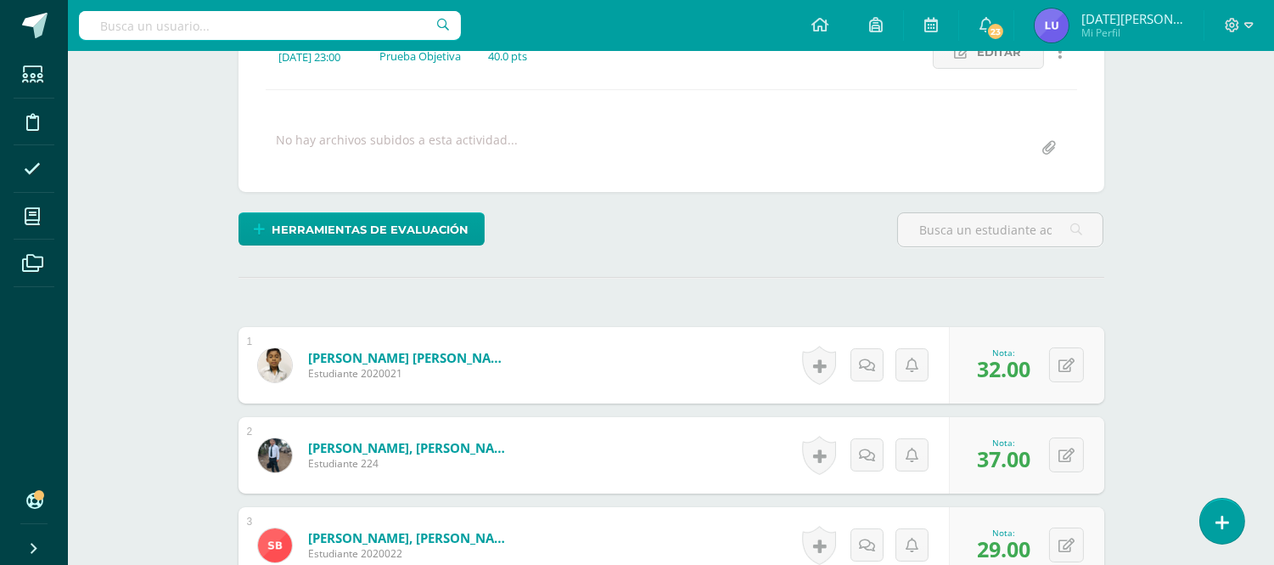
scroll to position [180, 0]
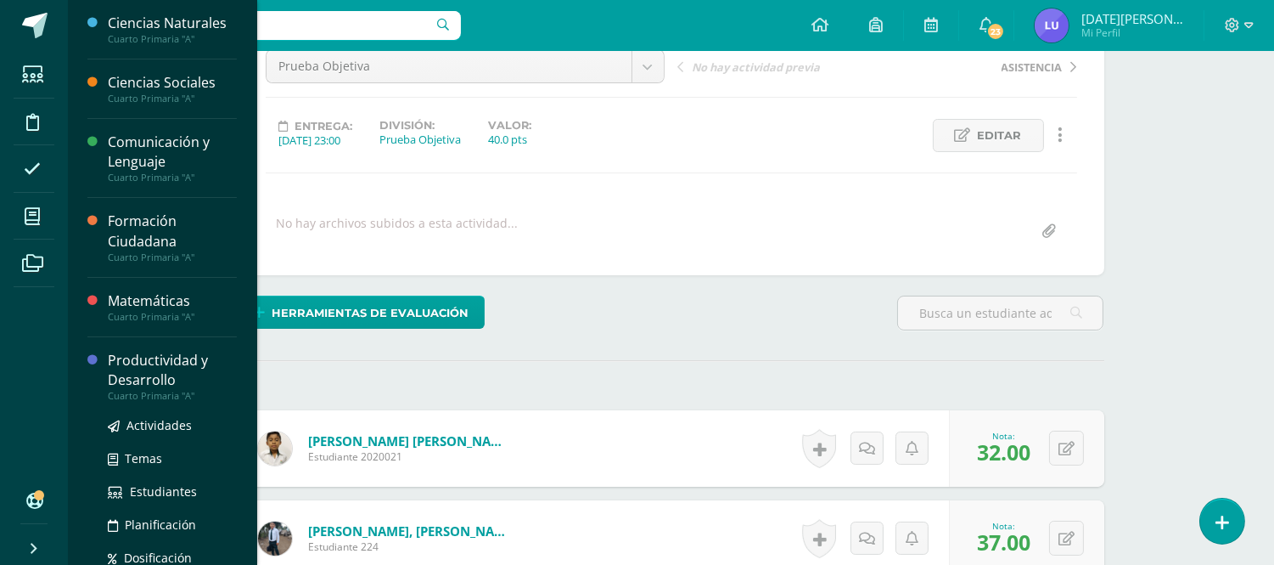
click at [149, 365] on div "Productividad y Desarrollo" at bounding box center [172, 370] width 129 height 39
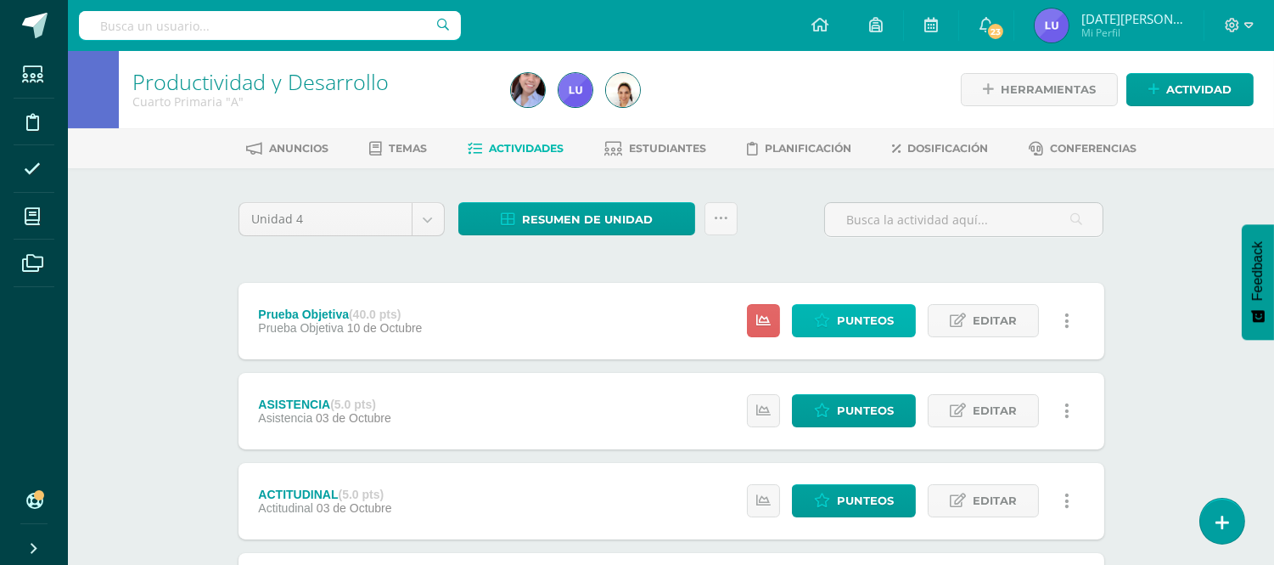
click at [881, 320] on span "Punteos" at bounding box center [865, 320] width 57 height 31
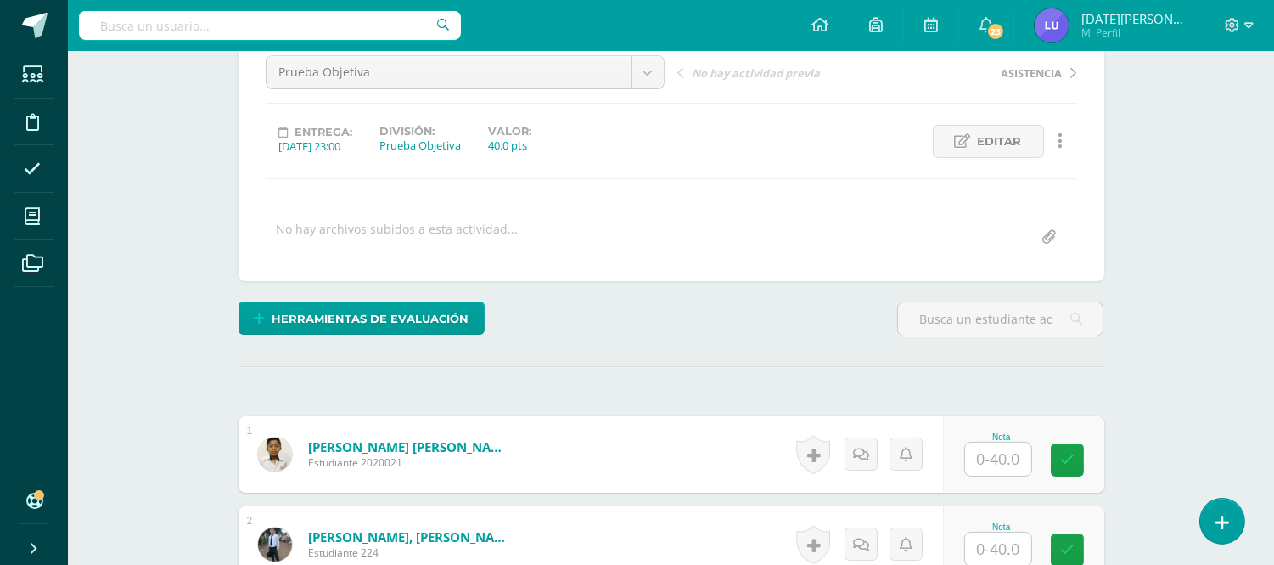
scroll to position [190, 0]
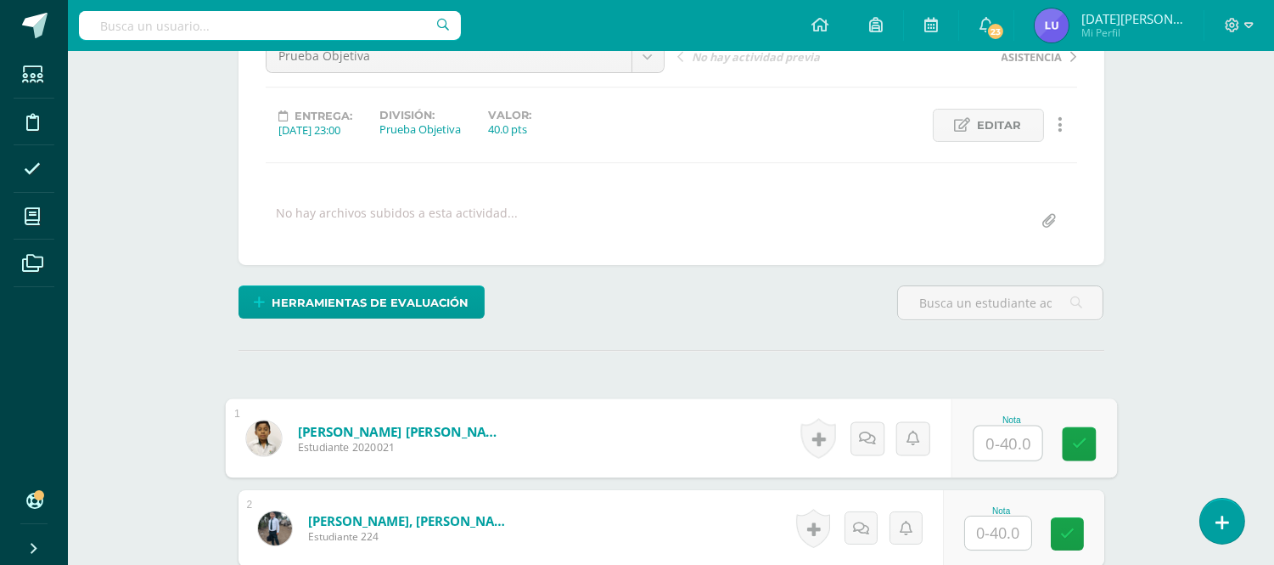
click at [990, 456] on input "text" at bounding box center [1008, 443] width 68 height 34
type input "40"
click at [1008, 520] on input "text" at bounding box center [998, 531] width 66 height 33
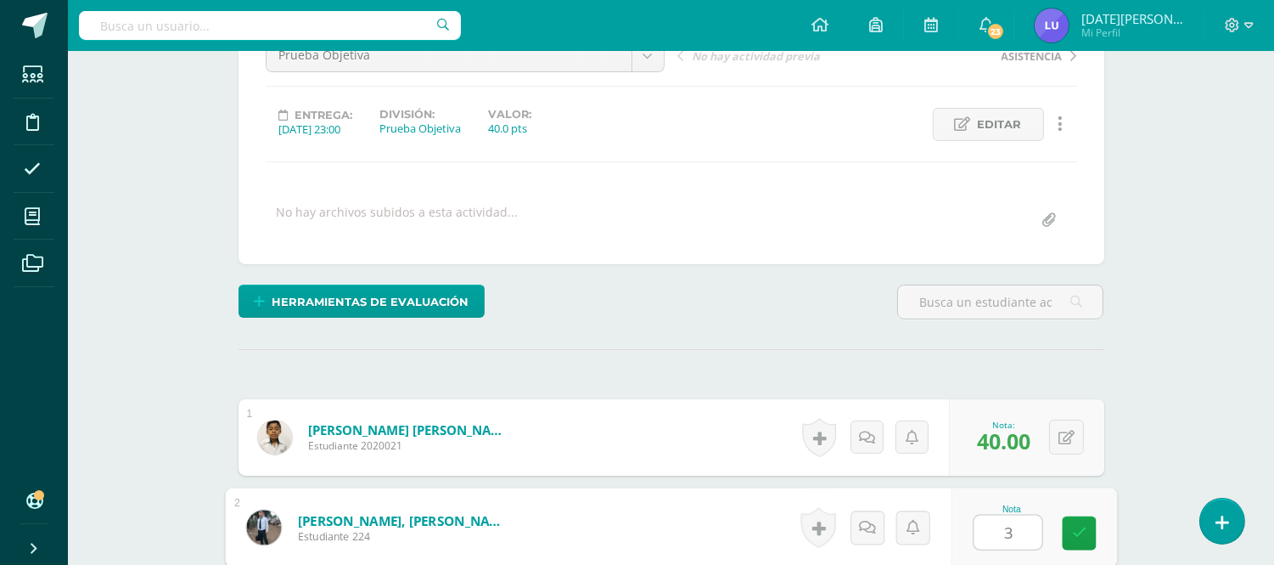
type input "37"
click at [1075, 526] on icon at bounding box center [1079, 533] width 15 height 14
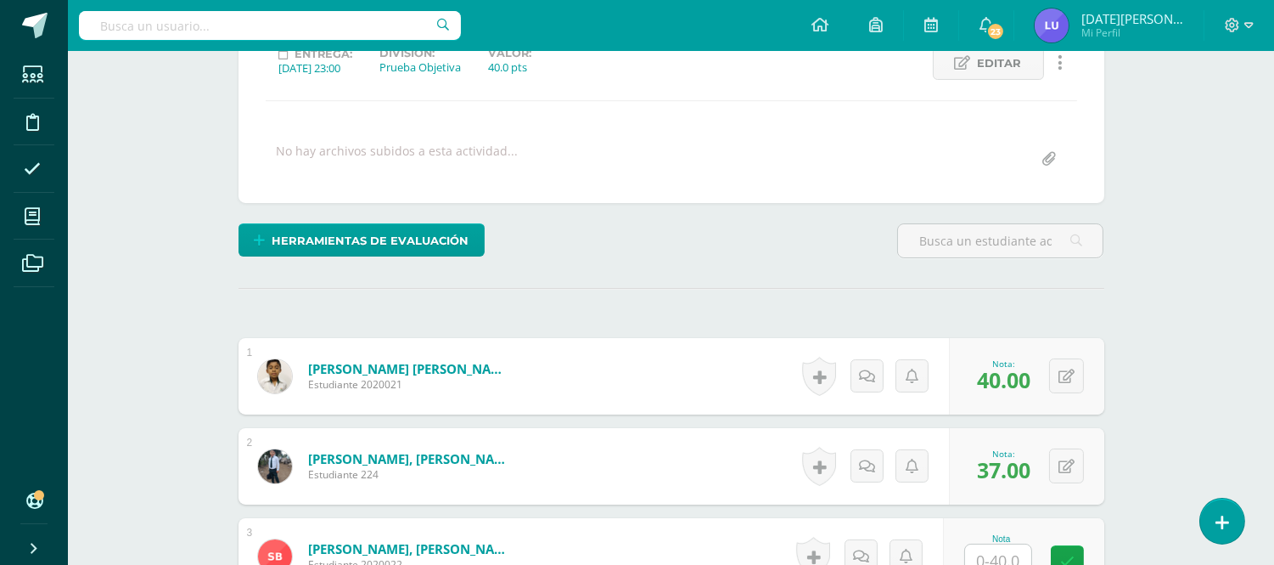
scroll to position [285, 0]
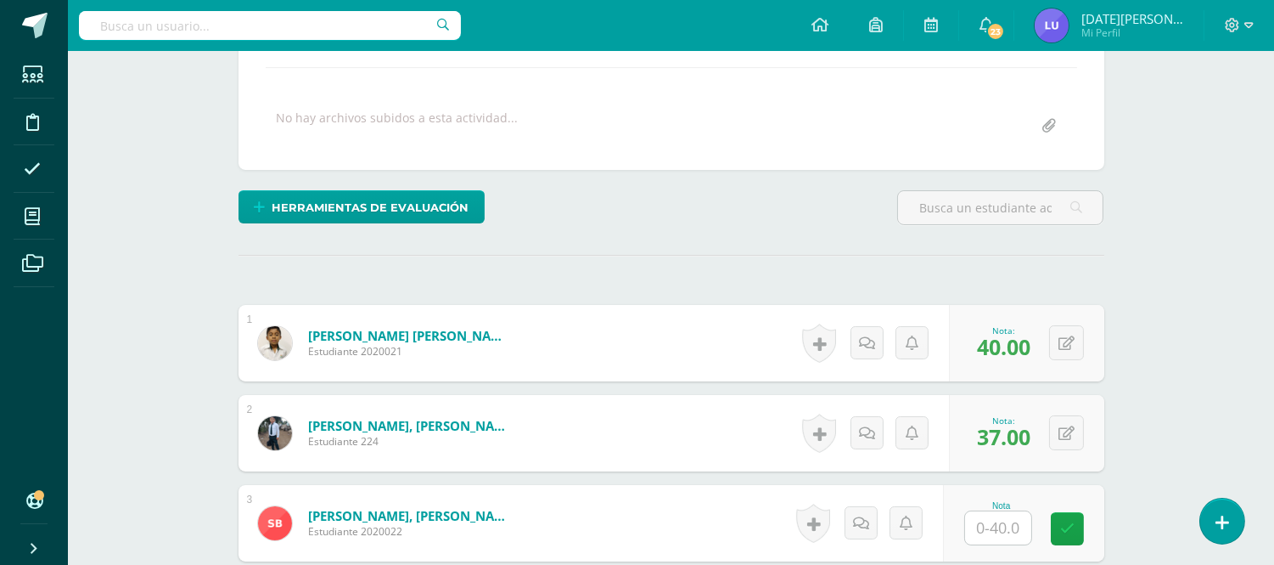
click at [1016, 522] on input "text" at bounding box center [998, 527] width 66 height 33
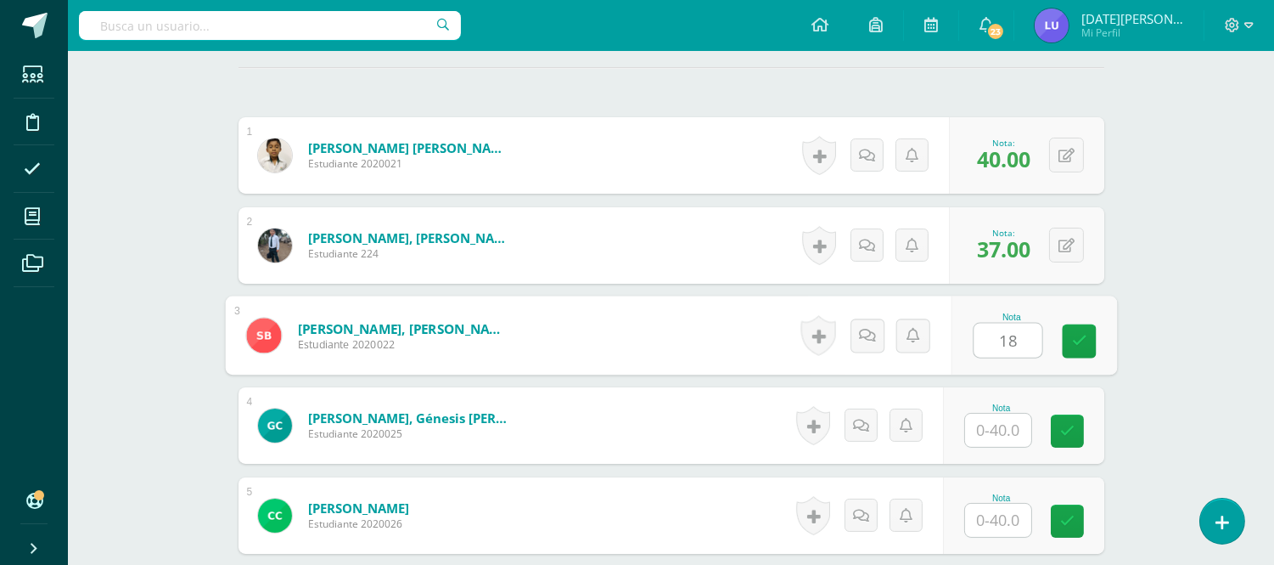
scroll to position [474, 0]
click at [972, 329] on div "Nota 1822" at bounding box center [1034, 334] width 166 height 79
type input "18"
click at [1003, 422] on input "text" at bounding box center [998, 429] width 66 height 33
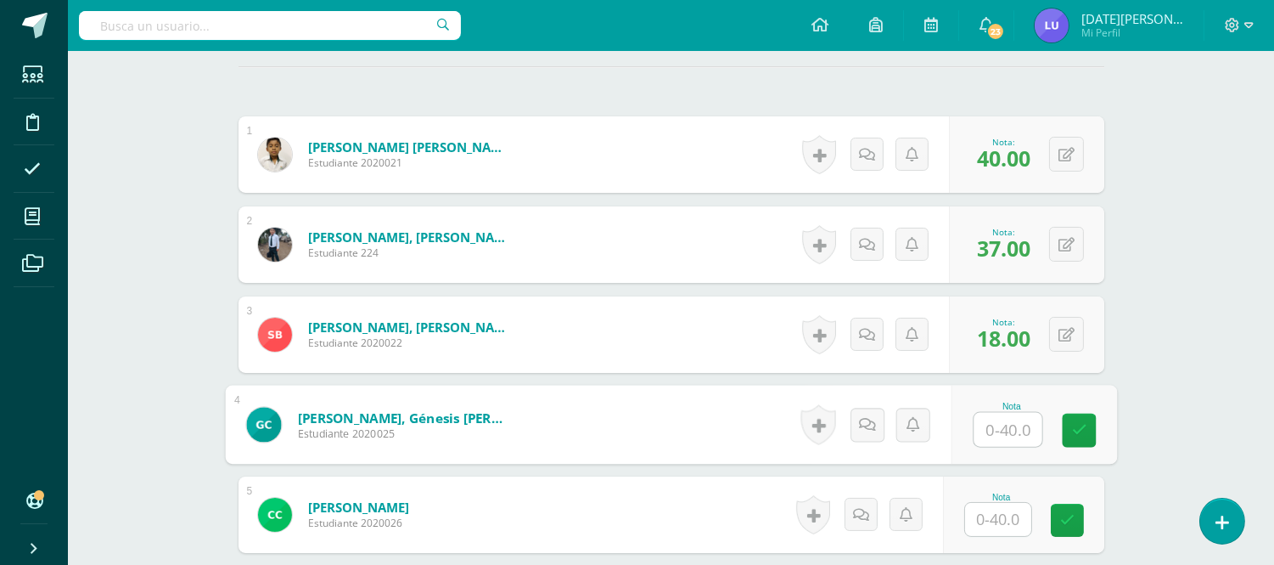
click at [1003, 423] on input "text" at bounding box center [1008, 430] width 68 height 34
type input "22"
click at [1089, 421] on link at bounding box center [1079, 431] width 34 height 34
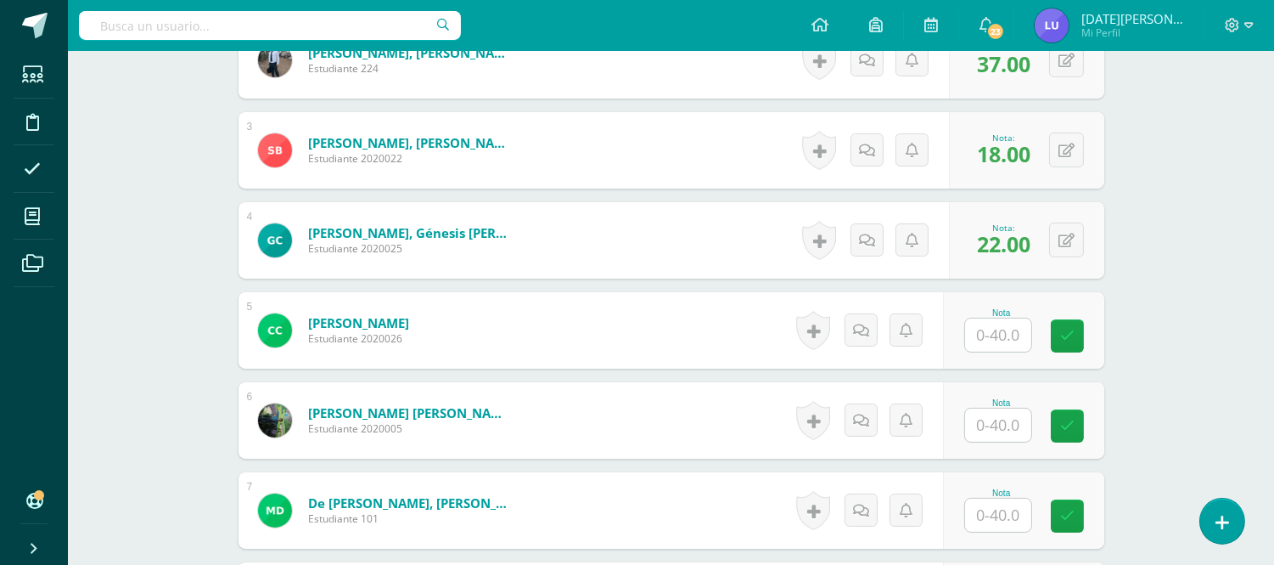
scroll to position [663, 0]
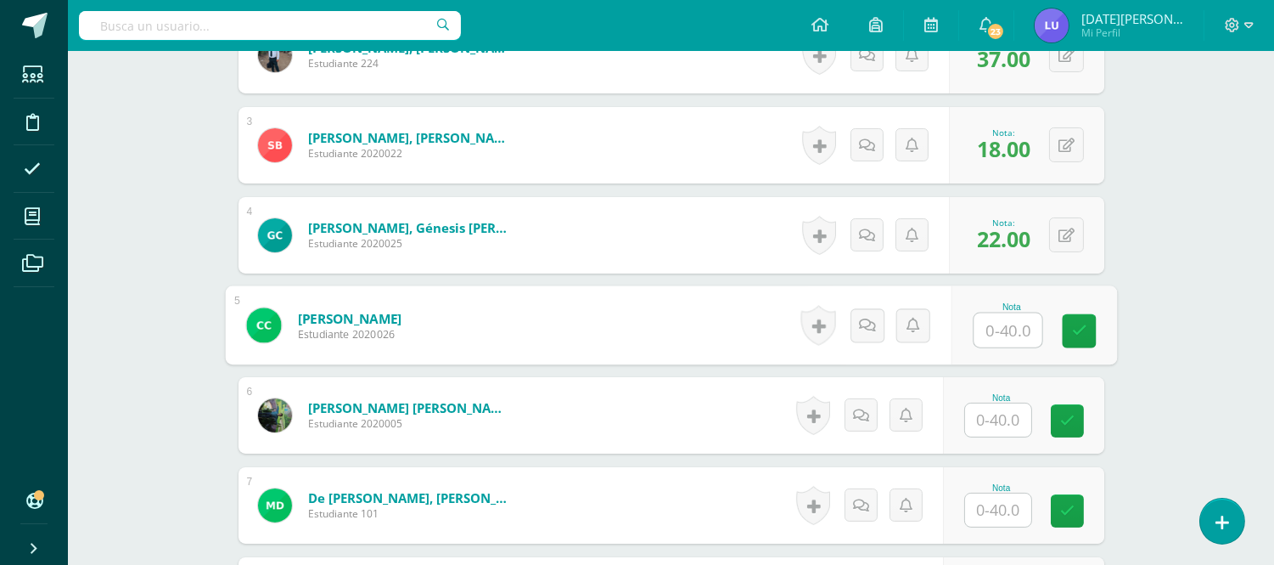
click at [1015, 325] on input "text" at bounding box center [1008, 330] width 68 height 34
type input "36"
click at [1016, 420] on input "text" at bounding box center [998, 419] width 66 height 33
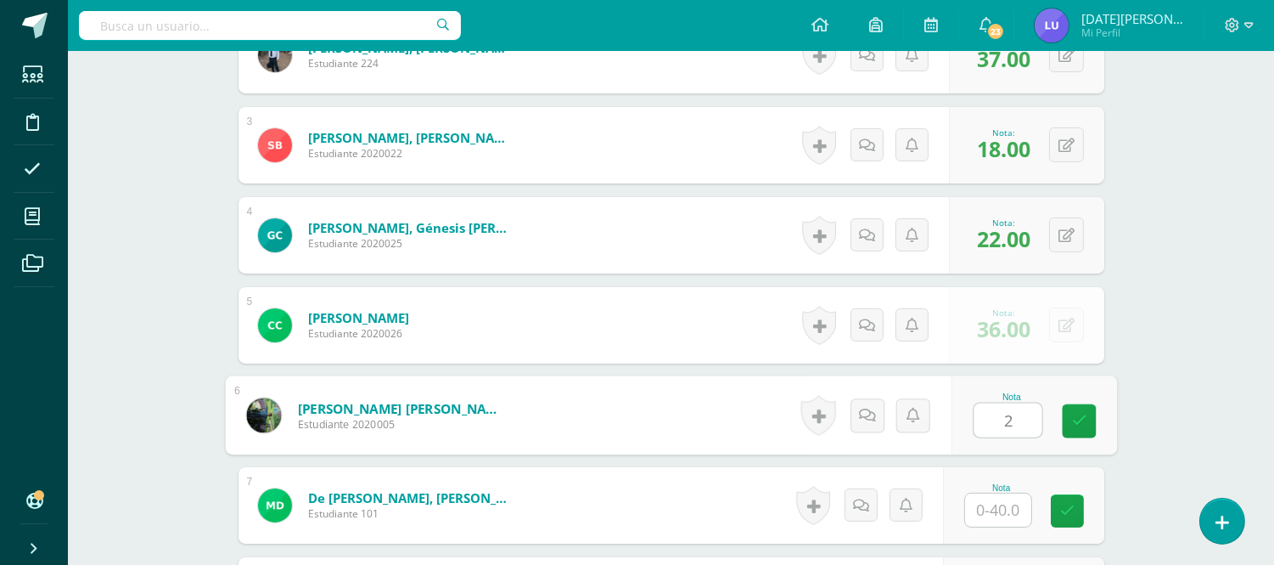
type input "22"
click at [1088, 419] on link at bounding box center [1079, 421] width 34 height 34
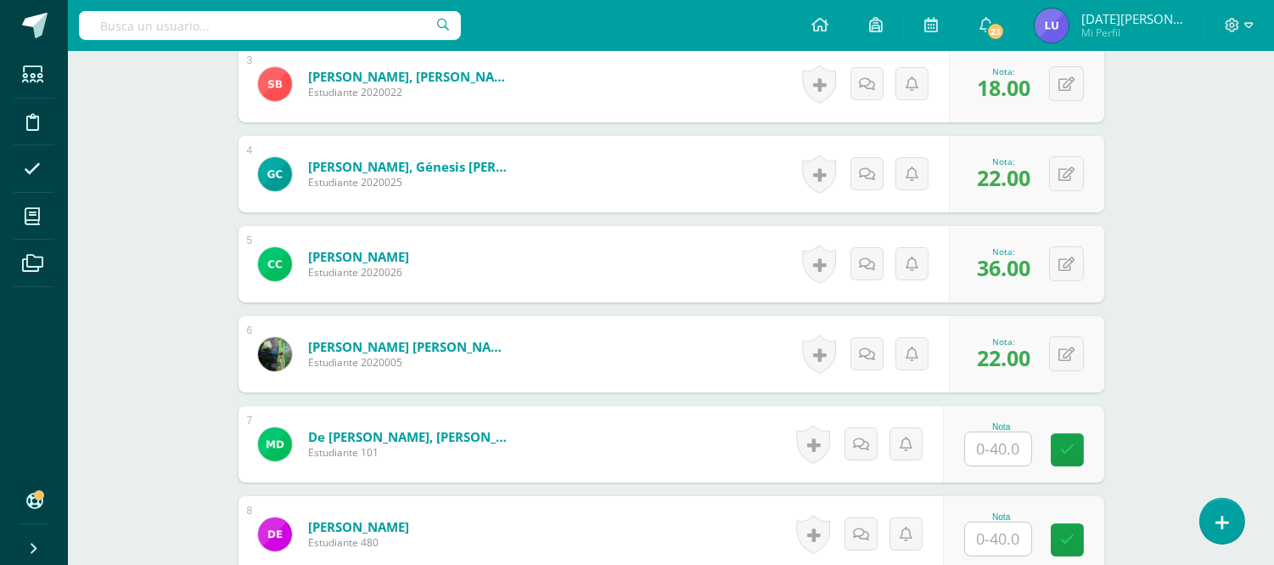
scroll to position [757, 0]
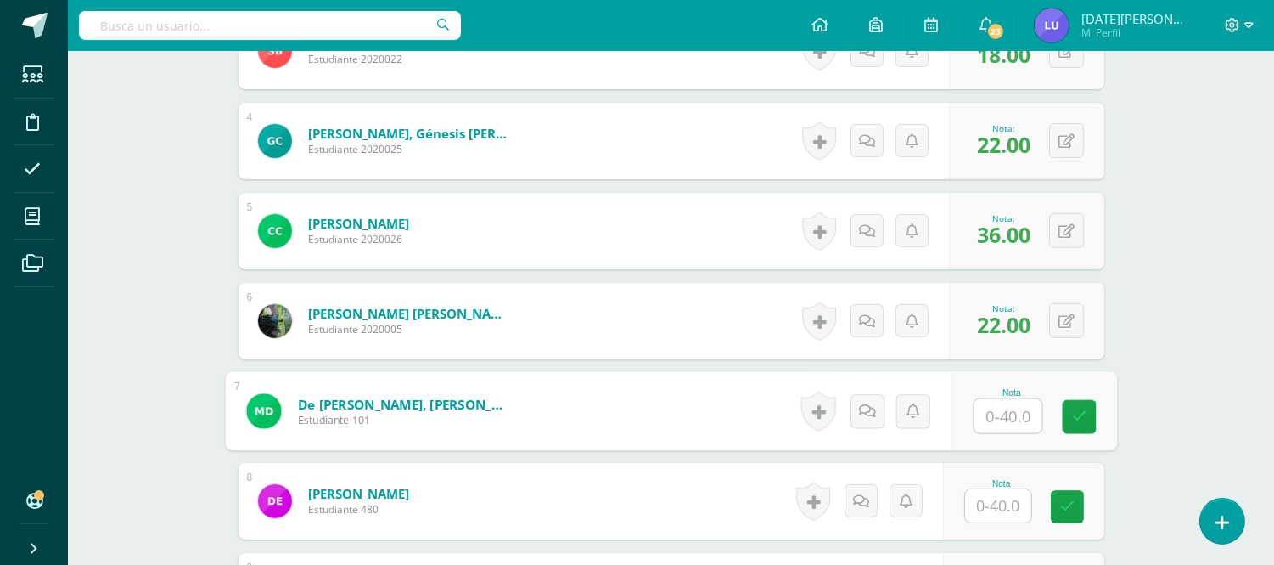
click at [1012, 412] on input "text" at bounding box center [1008, 416] width 68 height 34
type input "21"
click at [1067, 416] on link at bounding box center [1079, 417] width 34 height 34
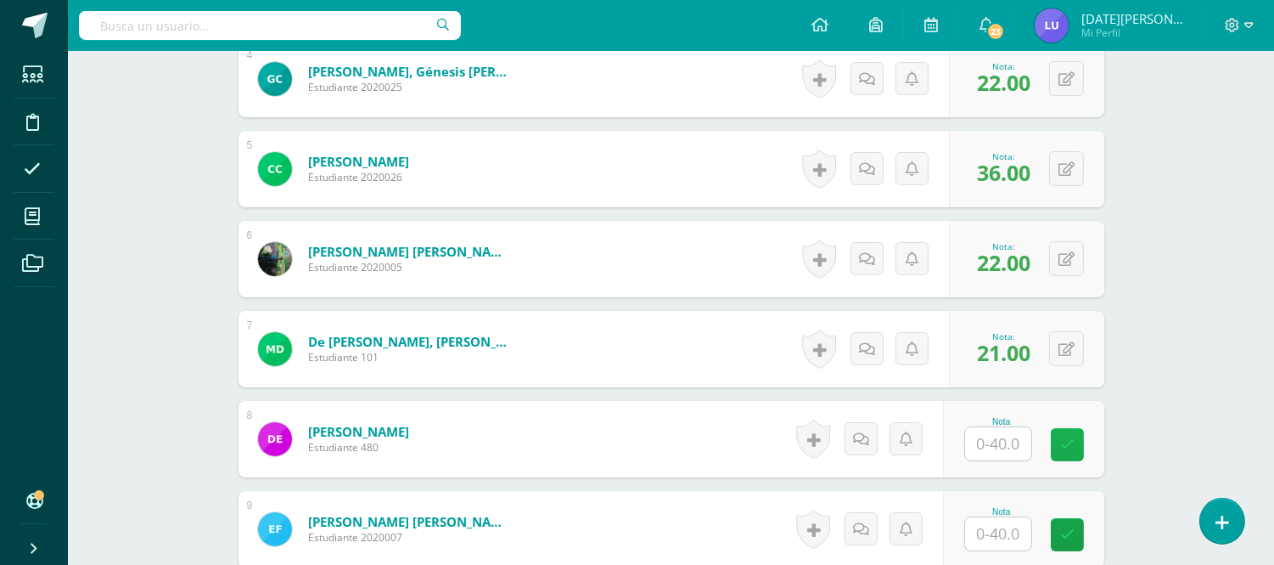
scroll to position [852, 0]
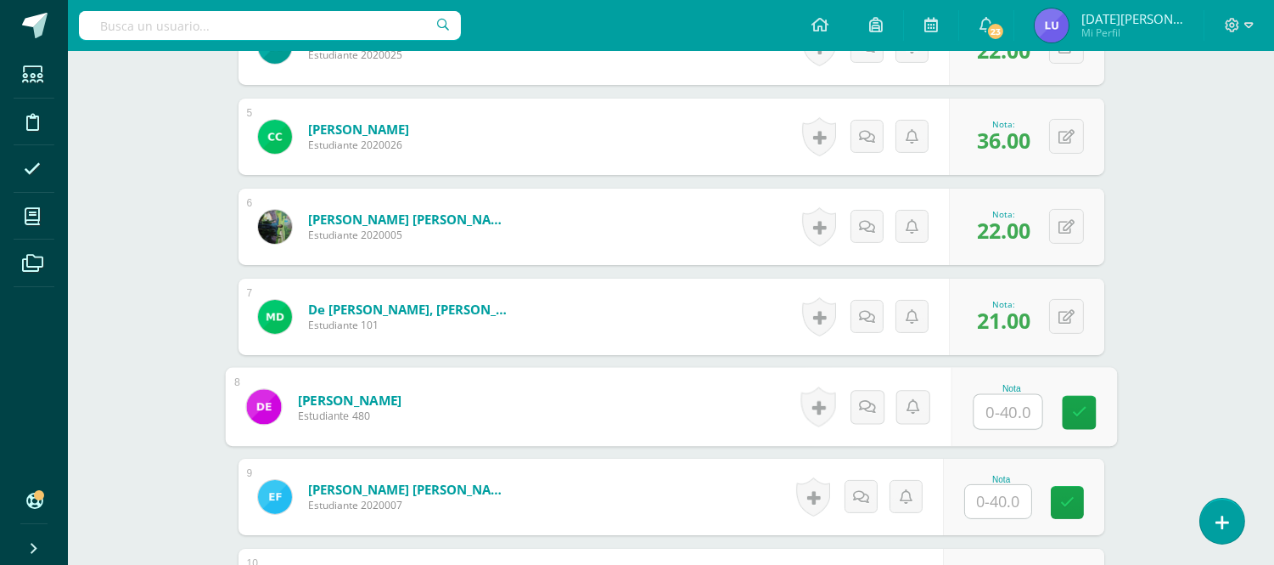
click at [1020, 412] on input "text" at bounding box center [1008, 412] width 68 height 34
type input "26"
click at [995, 492] on input "text" at bounding box center [998, 501] width 66 height 33
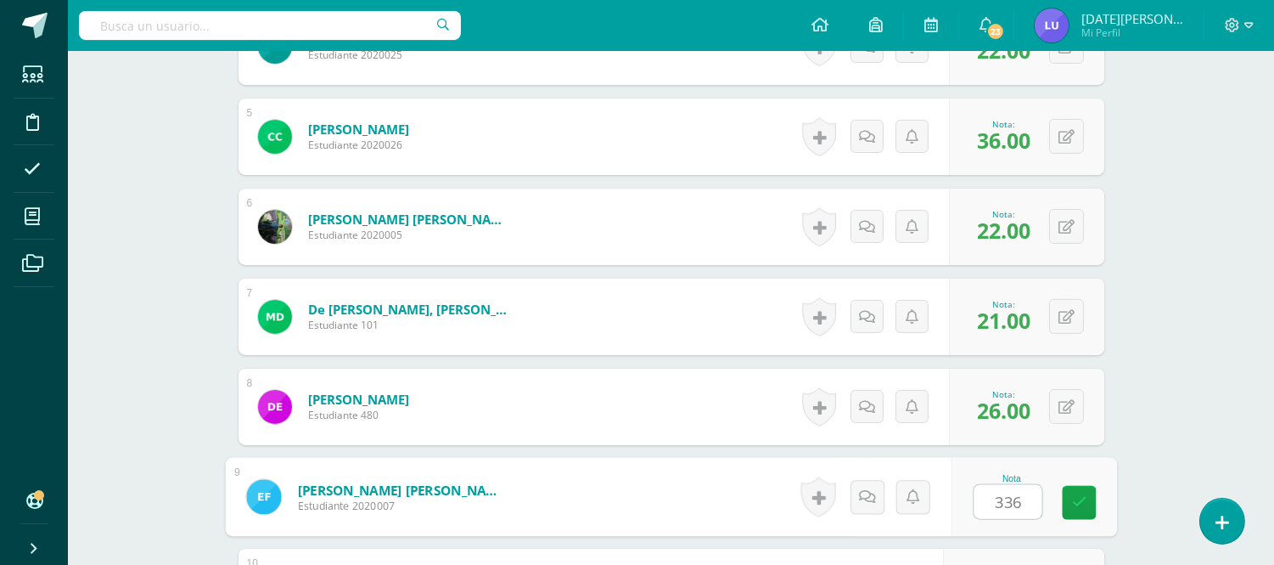
drag, startPoint x: 1013, startPoint y: 489, endPoint x: 968, endPoint y: 475, distance: 47.0
click at [969, 475] on div "Nota 336" at bounding box center [1034, 497] width 166 height 79
type input "36"
click at [1074, 498] on icon at bounding box center [1079, 502] width 15 height 14
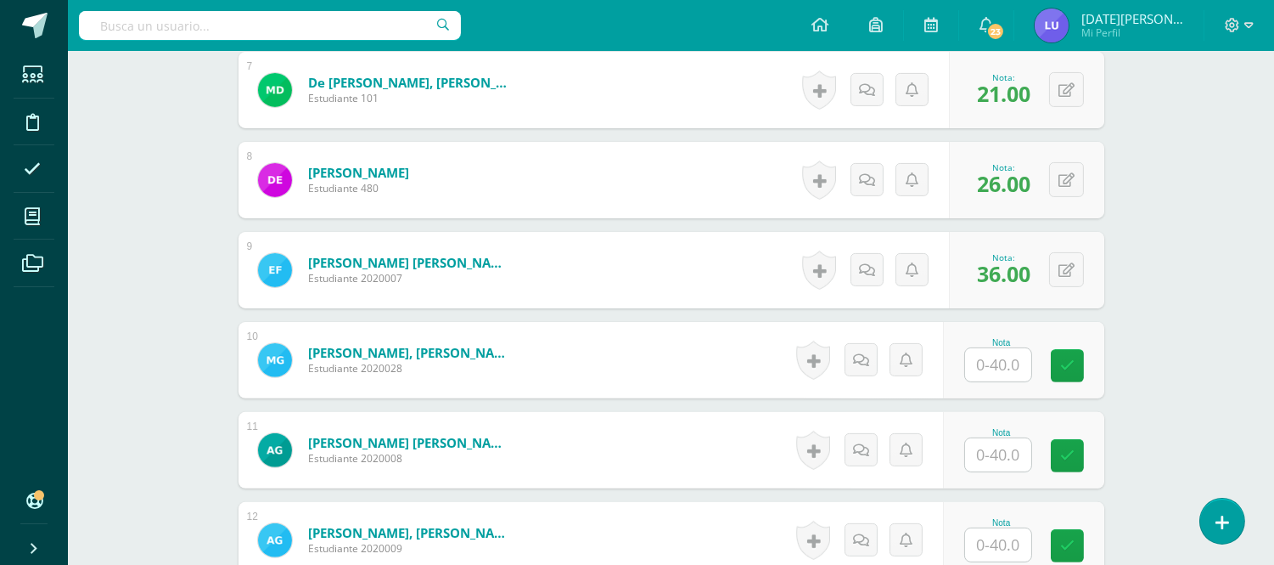
scroll to position [1134, 0]
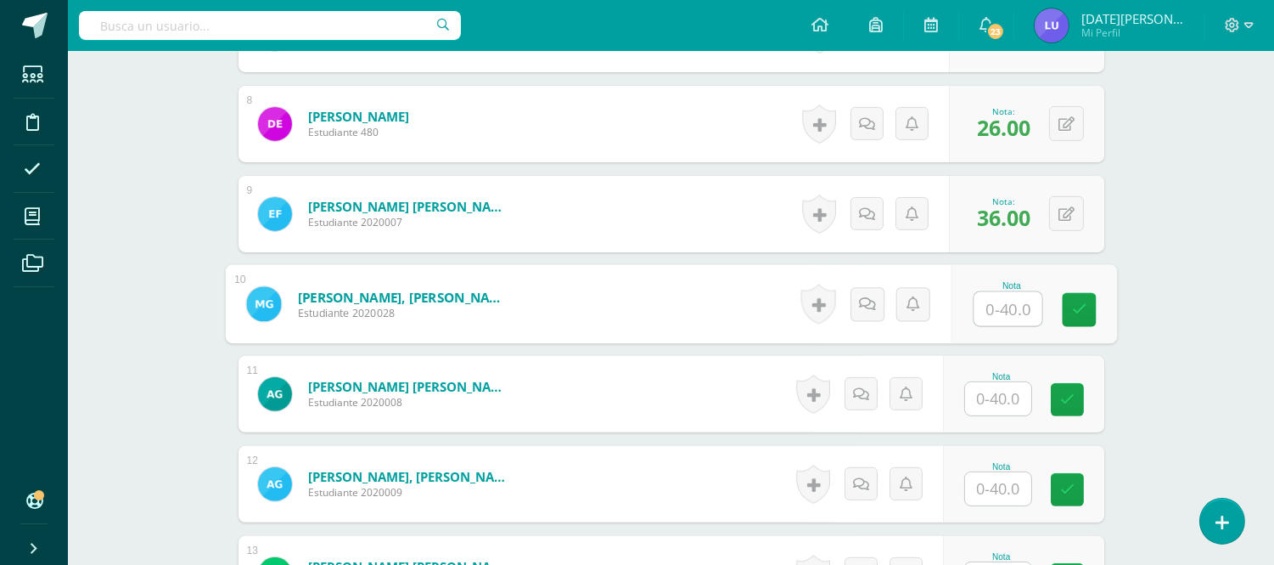
click at [1015, 314] on input "text" at bounding box center [1008, 309] width 68 height 34
click at [998, 414] on div at bounding box center [999, 398] width 68 height 35
click at [1007, 396] on input "text" at bounding box center [998, 398] width 66 height 33
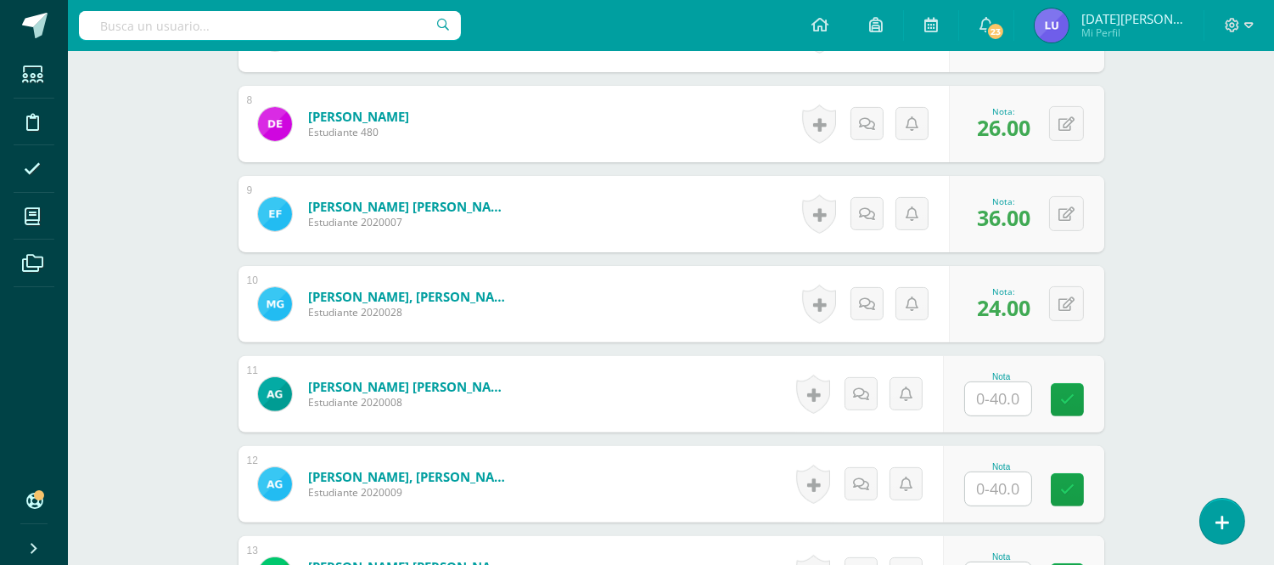
drag, startPoint x: 1014, startPoint y: 317, endPoint x: 965, endPoint y: 295, distance: 52.8
click at [965, 295] on form "García Carías, Madisón Suany Estudiante 2020028 Nota 24.00 0 Logros" at bounding box center [672, 304] width 866 height 76
click at [1076, 308] on button at bounding box center [1066, 303] width 35 height 35
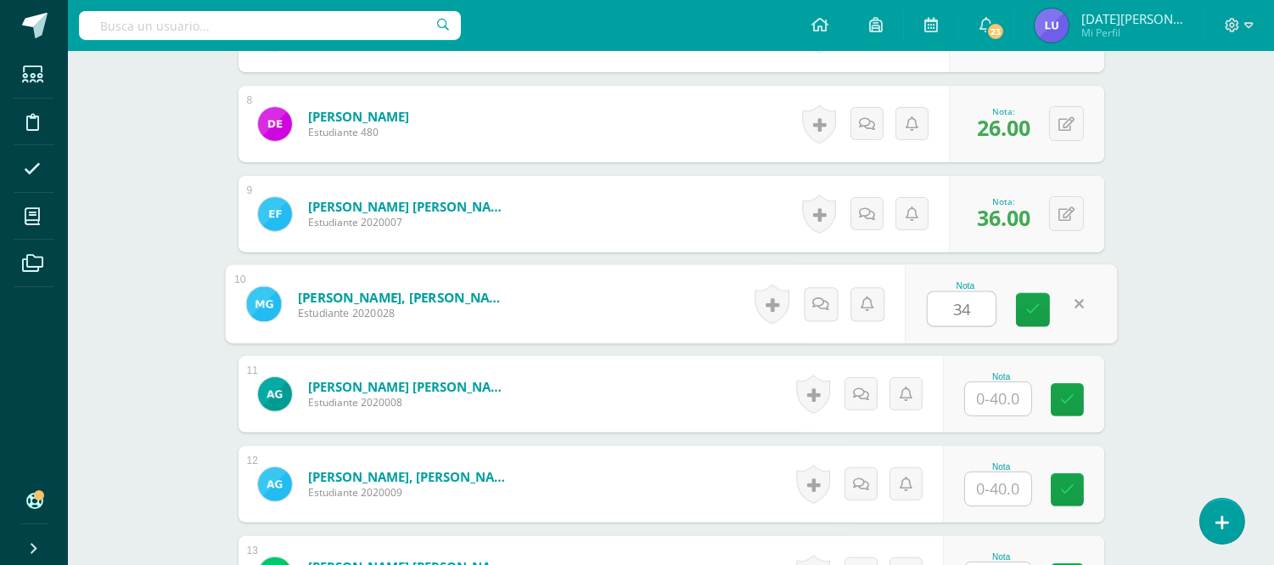
type input "34"
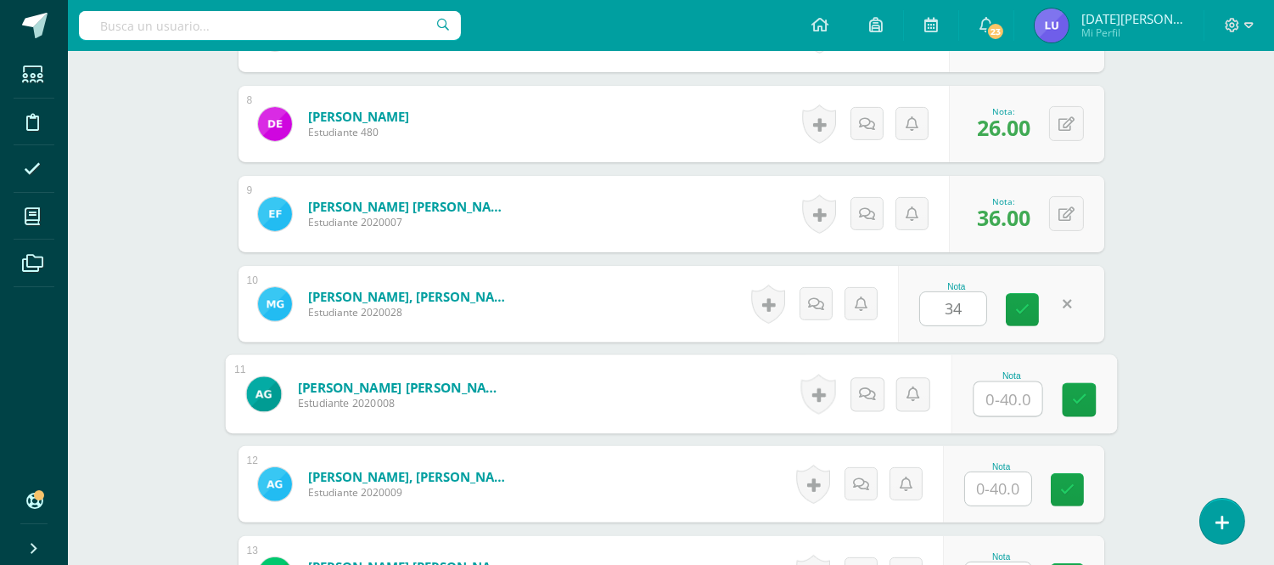
click at [1004, 402] on input "text" at bounding box center [1008, 399] width 68 height 34
click at [1089, 395] on link at bounding box center [1079, 400] width 34 height 34
drag, startPoint x: 1072, startPoint y: 403, endPoint x: 1083, endPoint y: 403, distance: 11.0
click at [1083, 403] on icon at bounding box center [1079, 399] width 15 height 14
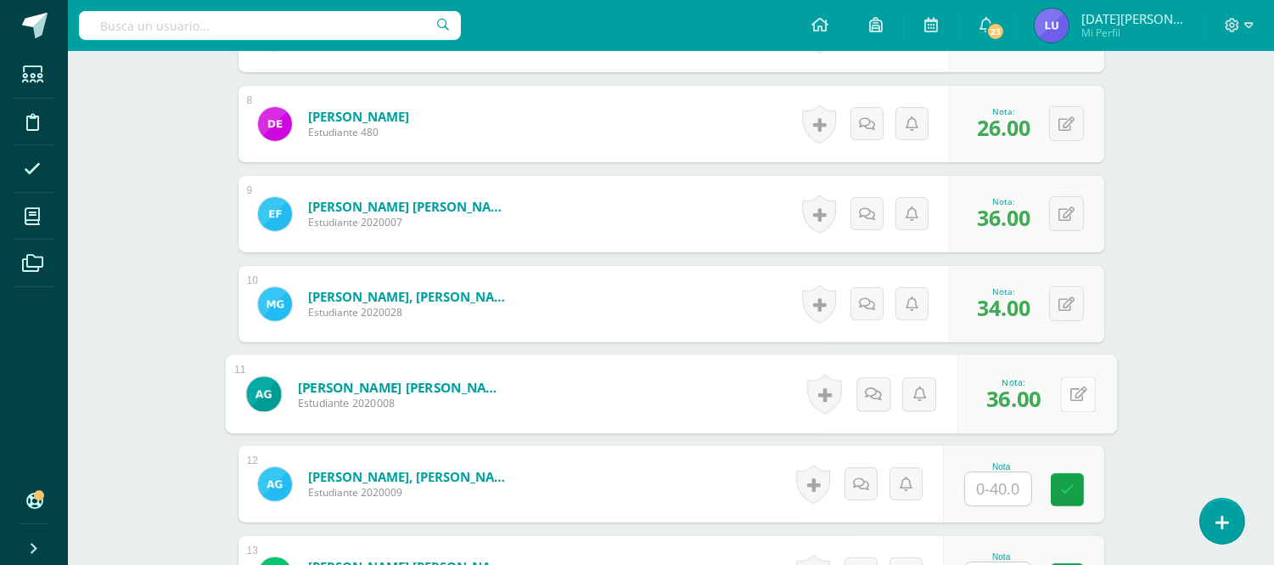
click at [1082, 395] on button at bounding box center [1078, 394] width 36 height 36
type input "32"
click at [1038, 393] on icon at bounding box center [1033, 399] width 15 height 14
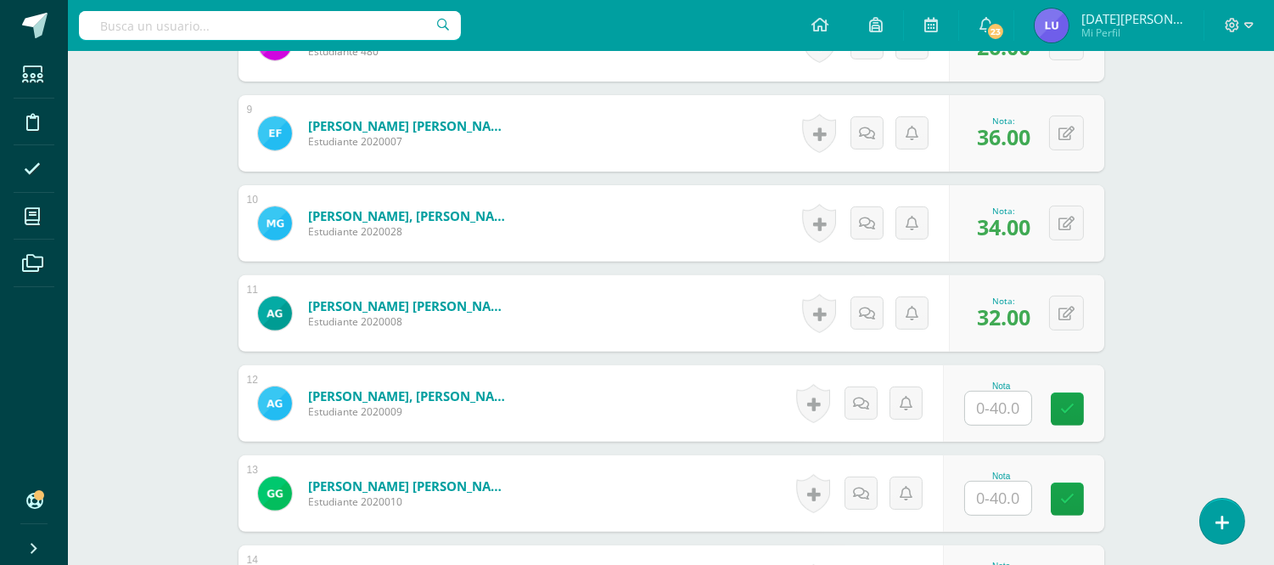
scroll to position [1323, 0]
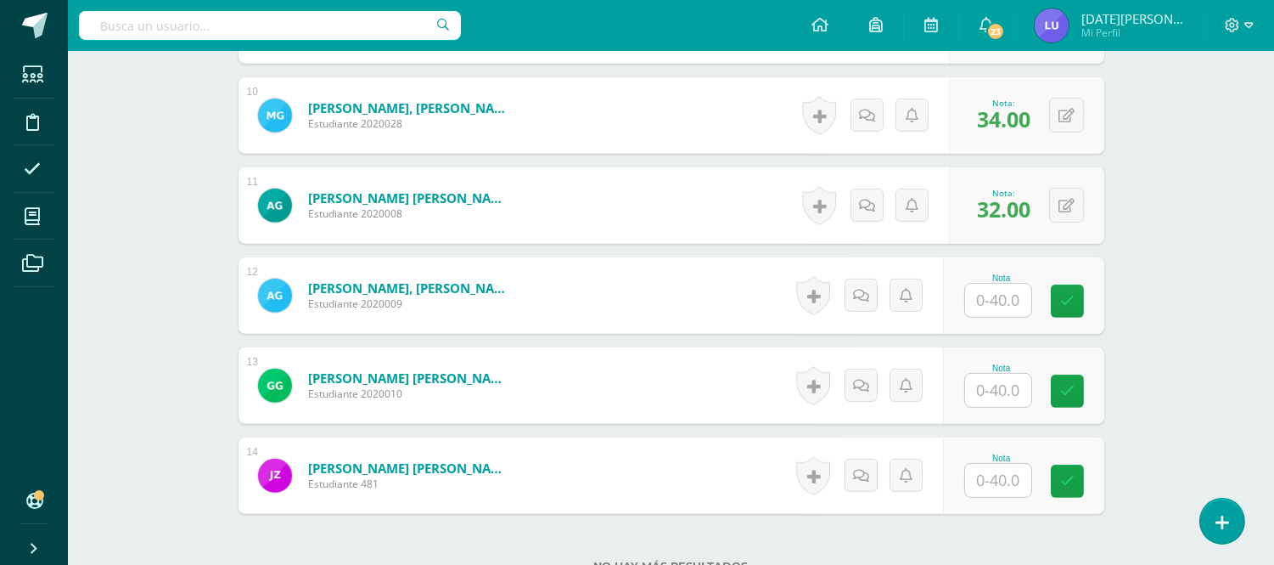
click at [998, 298] on input "text" at bounding box center [998, 300] width 66 height 33
type input "40"
click at [1087, 300] on link at bounding box center [1079, 301] width 34 height 34
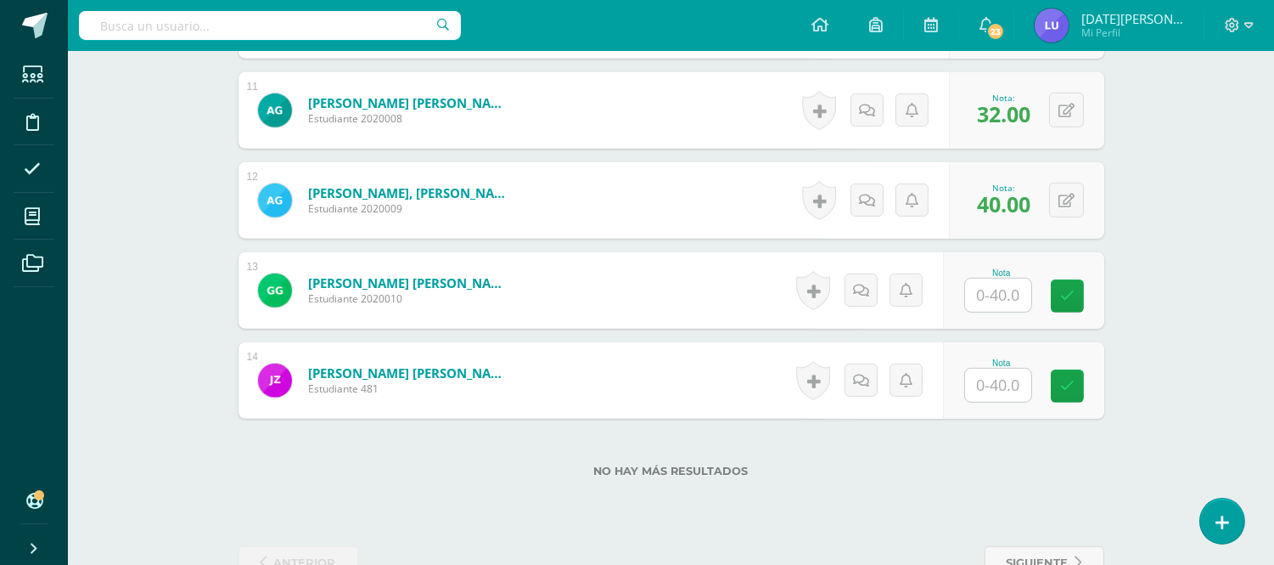
click at [1013, 294] on input "text" at bounding box center [998, 294] width 66 height 33
type input "26"
click at [1005, 376] on input "text" at bounding box center [1008, 385] width 68 height 34
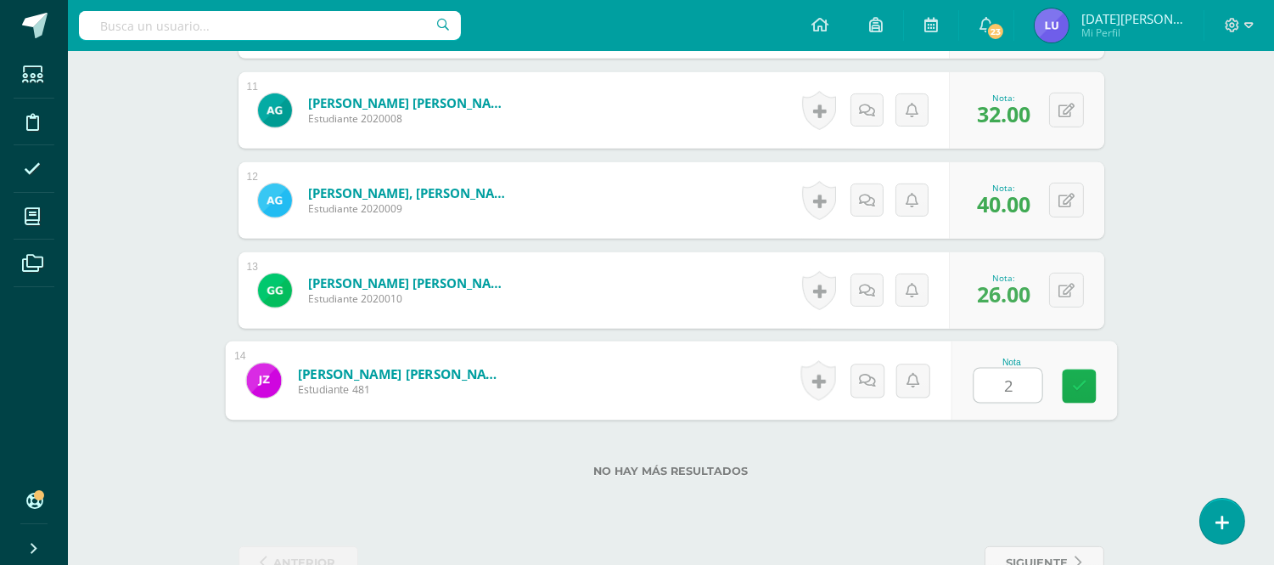
type input "27"
click at [1083, 380] on icon at bounding box center [1079, 386] width 15 height 14
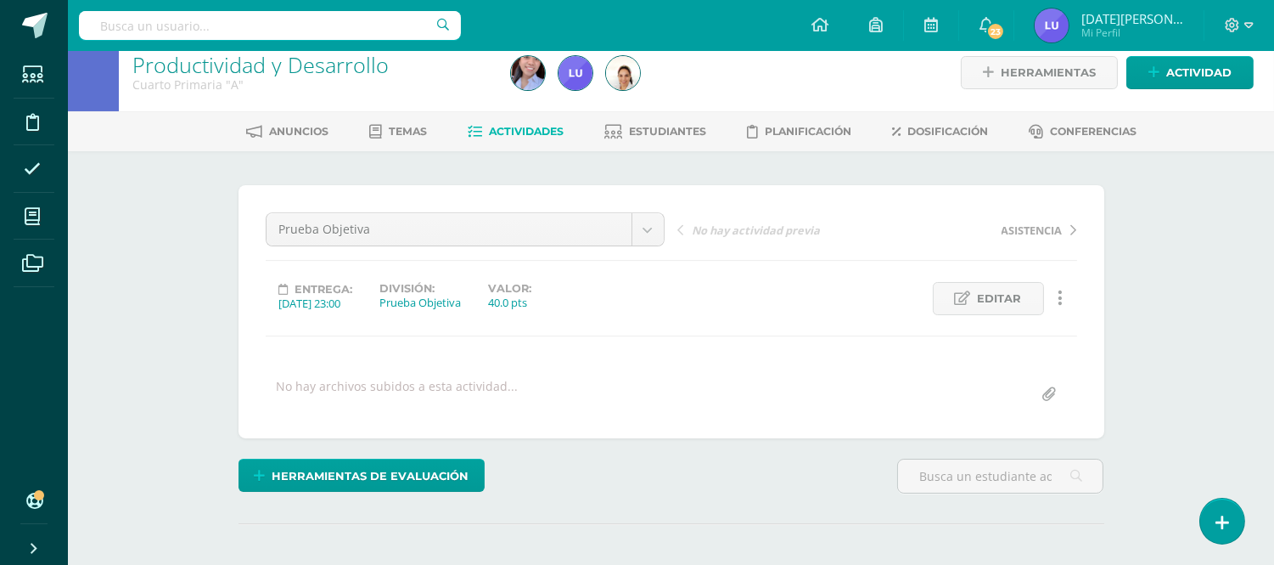
scroll to position [0, 0]
